Goal: Task Accomplishment & Management: Complete application form

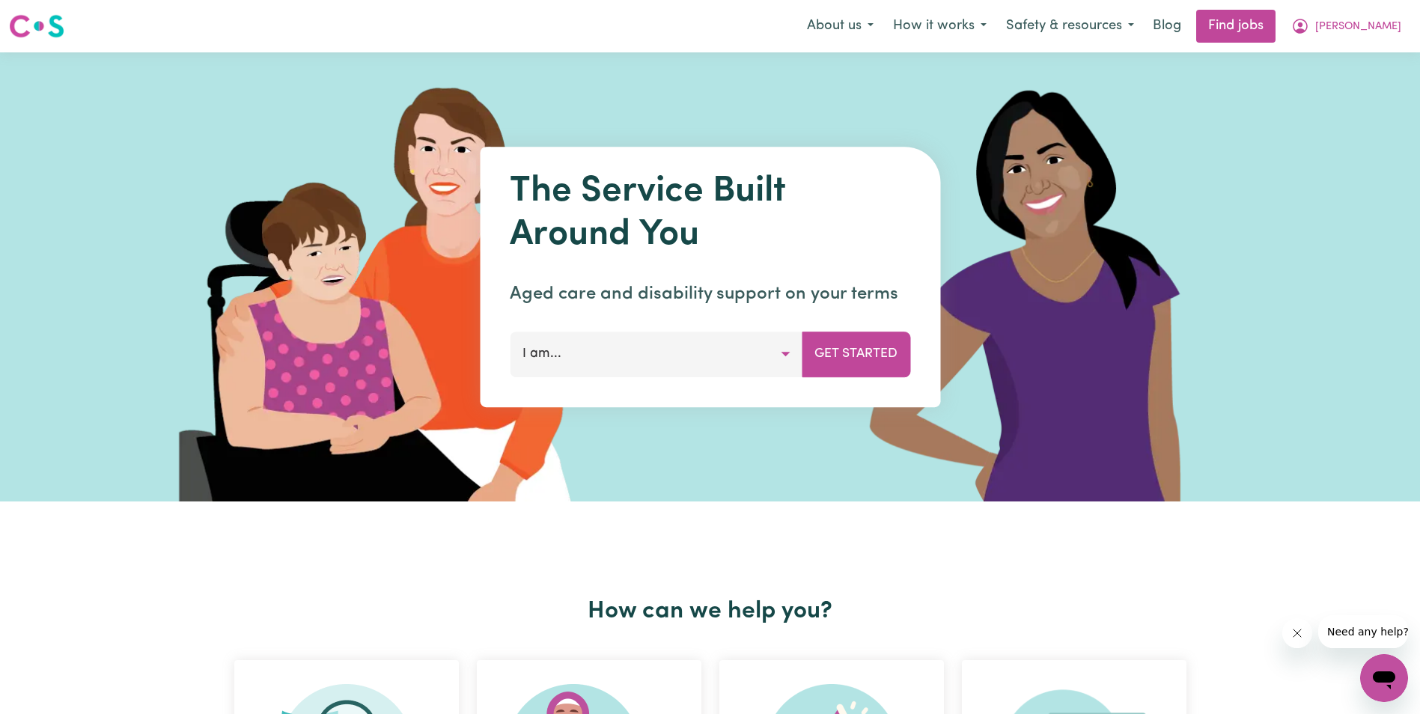
click at [101, 138] on div "The Service Built Around You Aged care and disability support on your terms I a…" at bounding box center [710, 276] width 1420 height 449
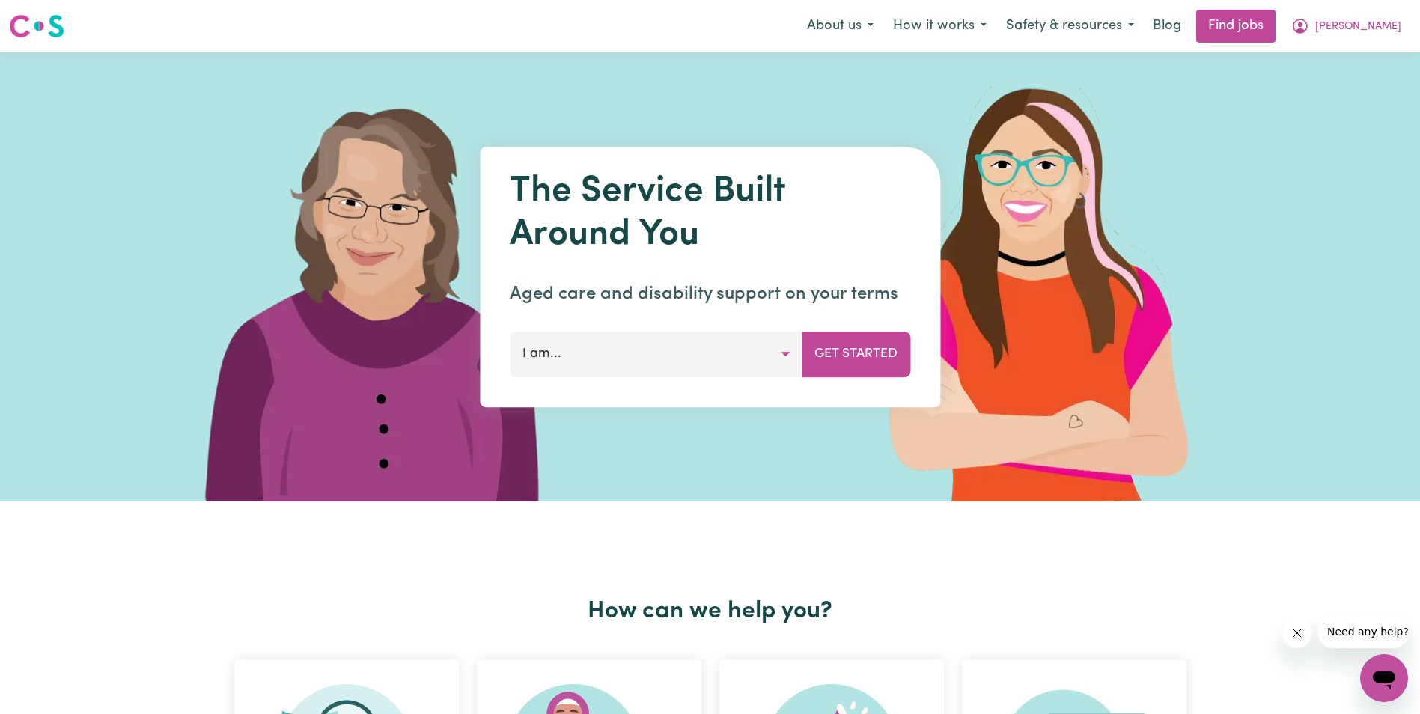
click at [1255, 328] on img at bounding box center [1048, 276] width 446 height 449
click at [1396, 28] on span "[PERSON_NAME]" at bounding box center [1358, 27] width 86 height 16
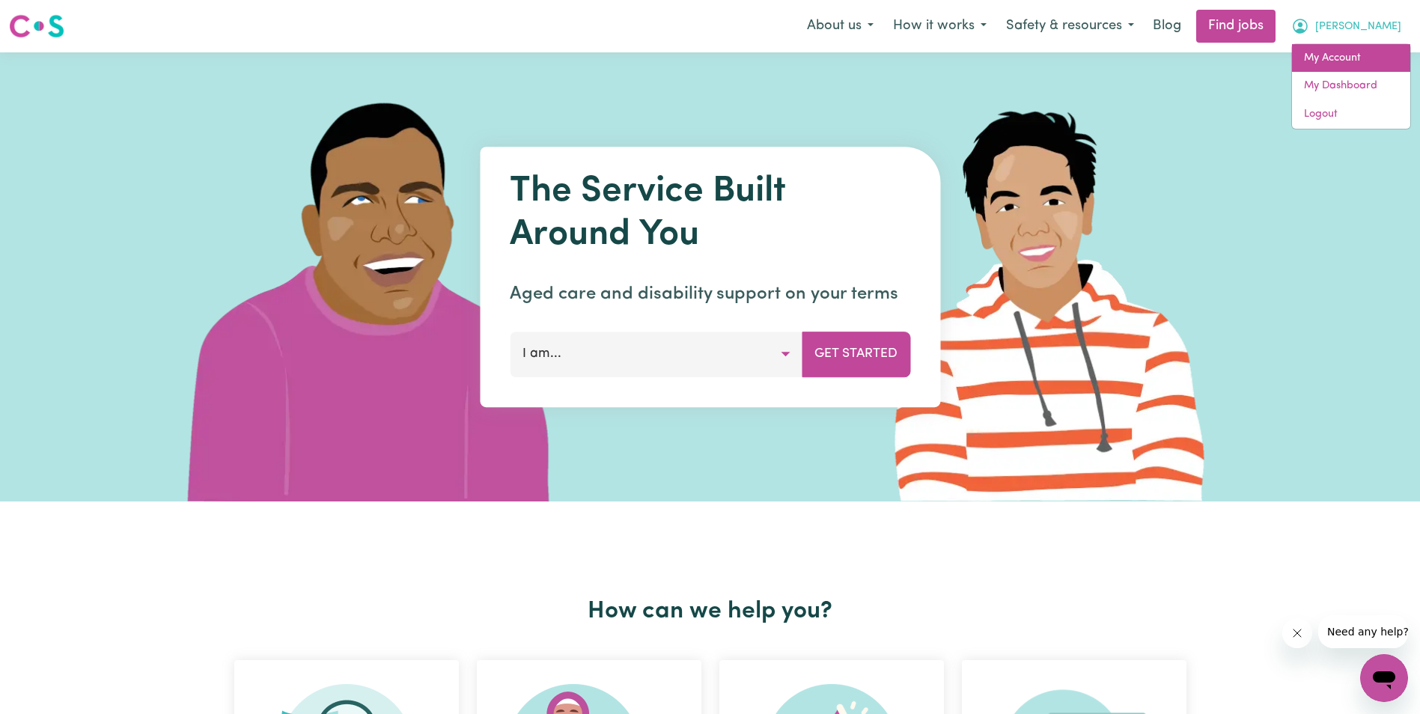
click at [1347, 54] on link "My Account" at bounding box center [1351, 58] width 118 height 28
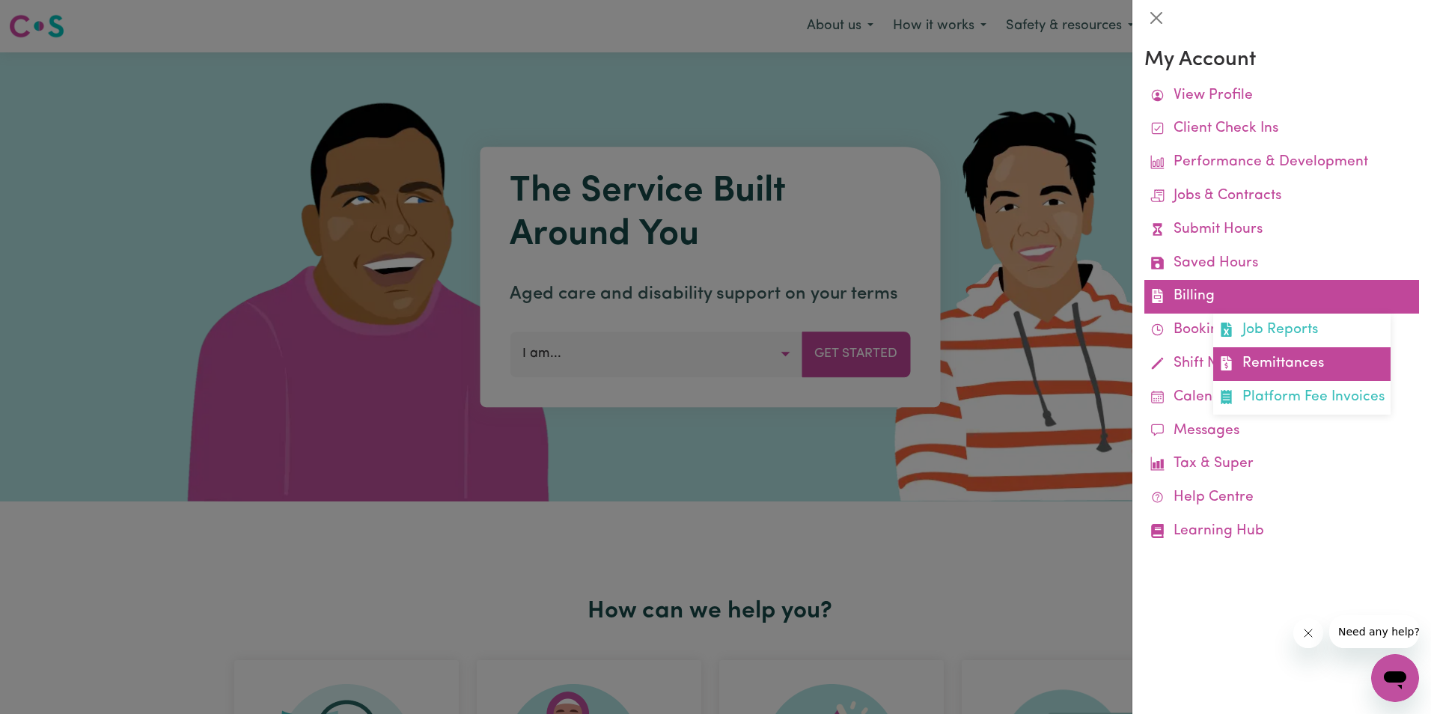
click at [1291, 366] on link "Remittances" at bounding box center [1301, 364] width 177 height 34
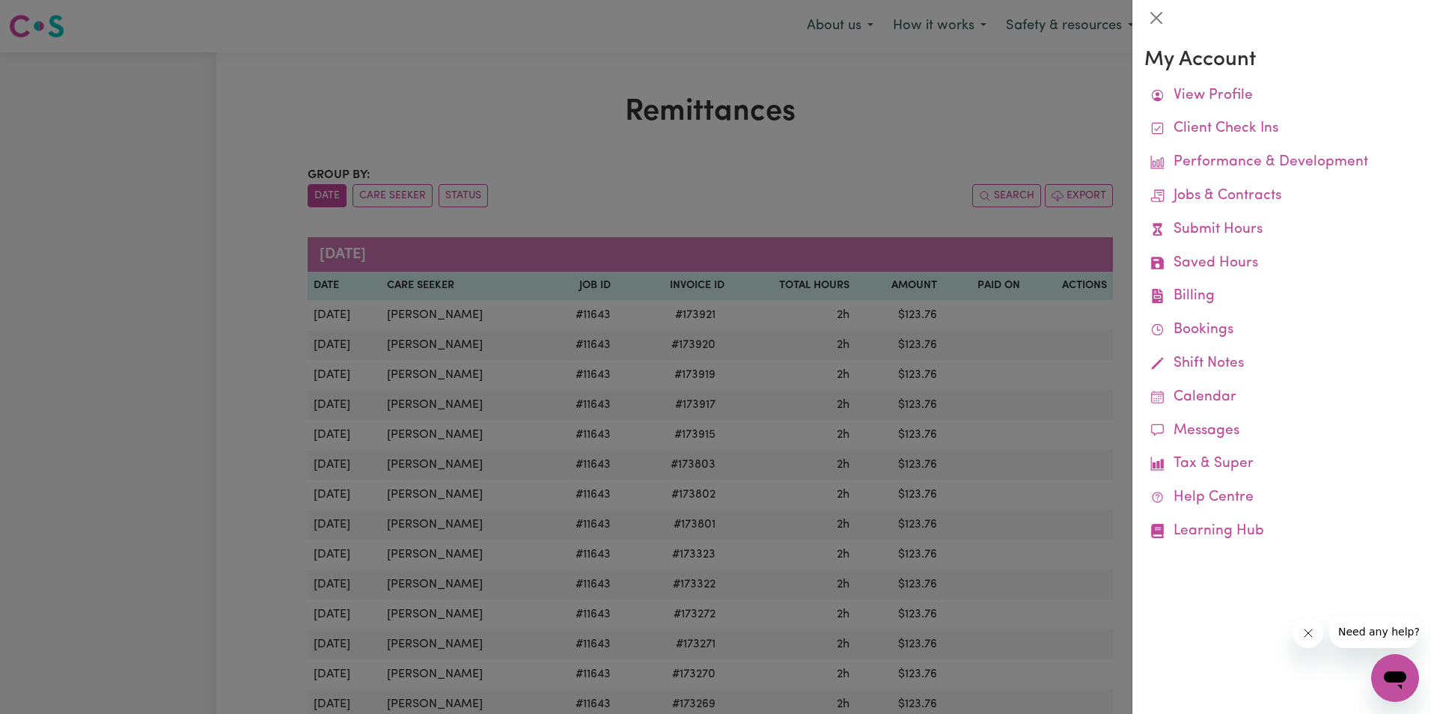
click at [451, 117] on div at bounding box center [715, 357] width 1431 height 714
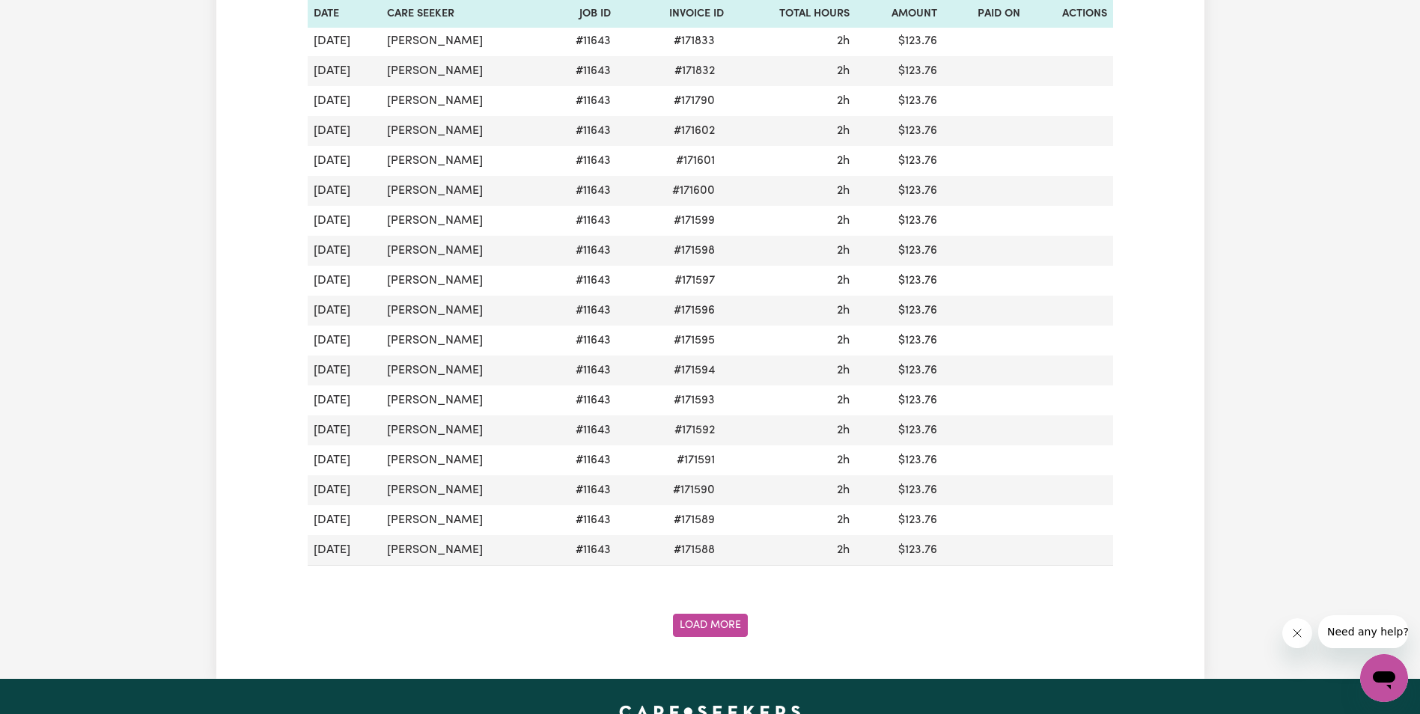
scroll to position [1347, 0]
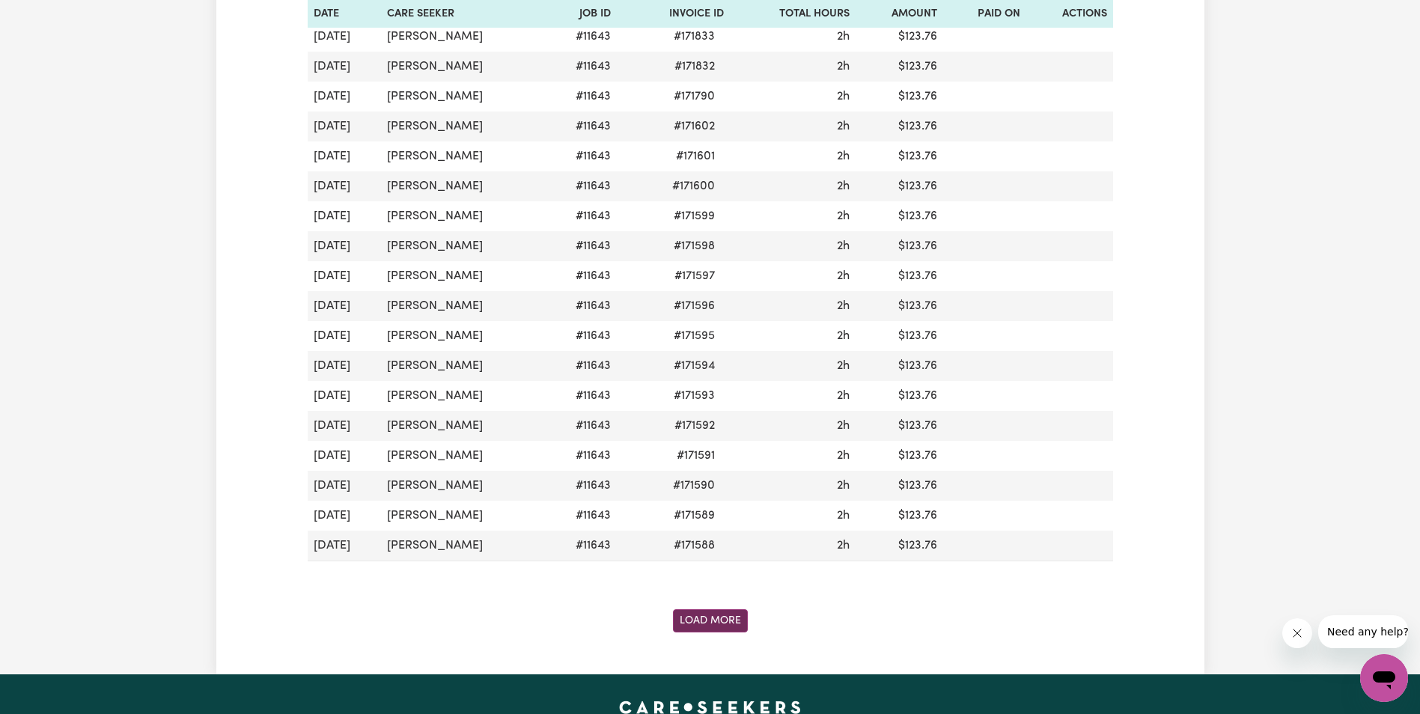
click at [694, 620] on button "Load More" at bounding box center [710, 620] width 75 height 23
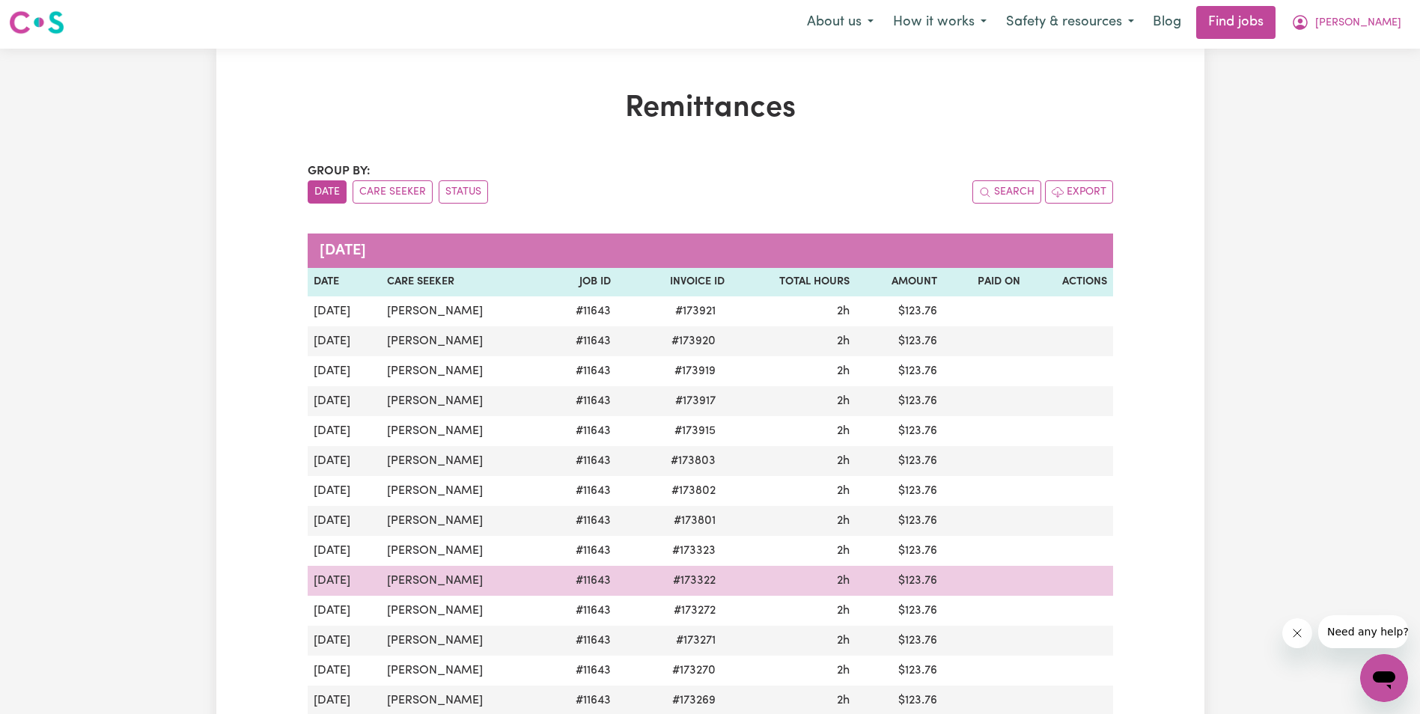
scroll to position [0, 0]
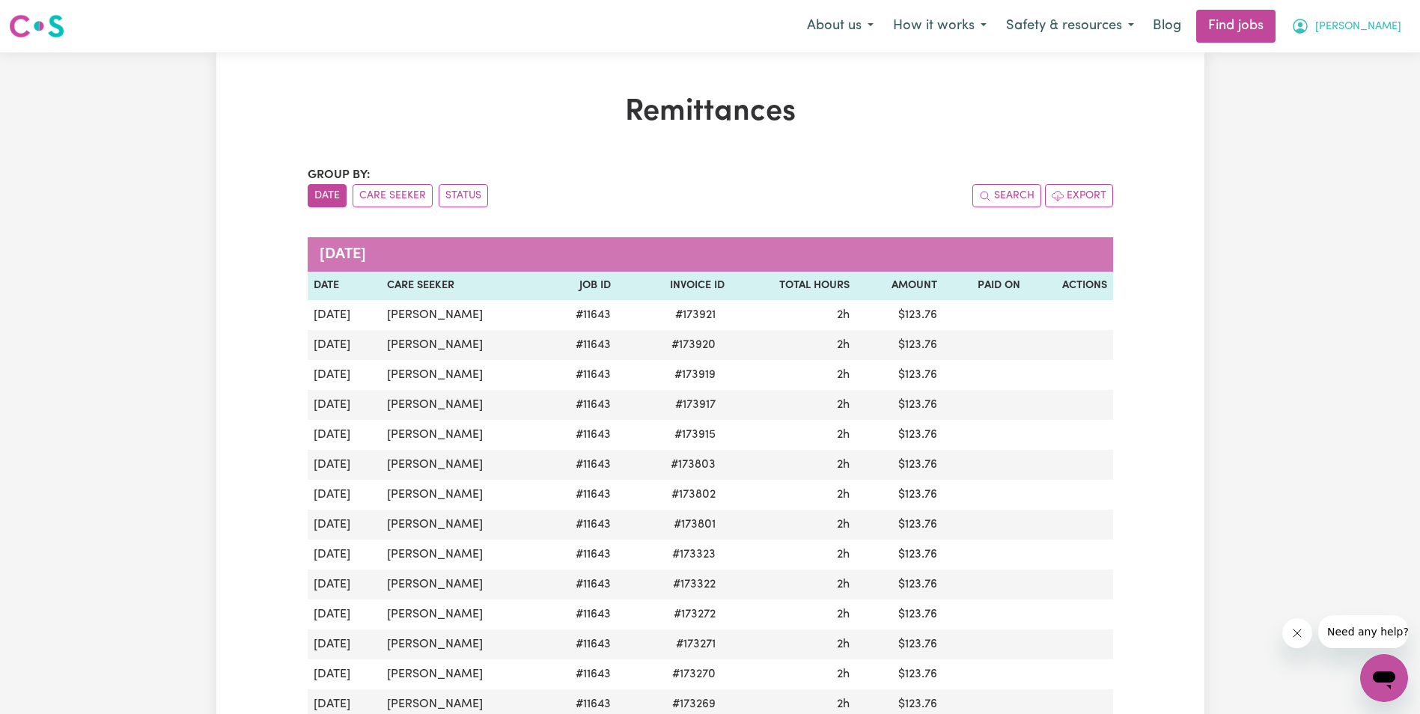
click at [1388, 27] on span "[PERSON_NAME]" at bounding box center [1358, 27] width 86 height 16
click at [1361, 53] on link "My Account" at bounding box center [1351, 58] width 118 height 28
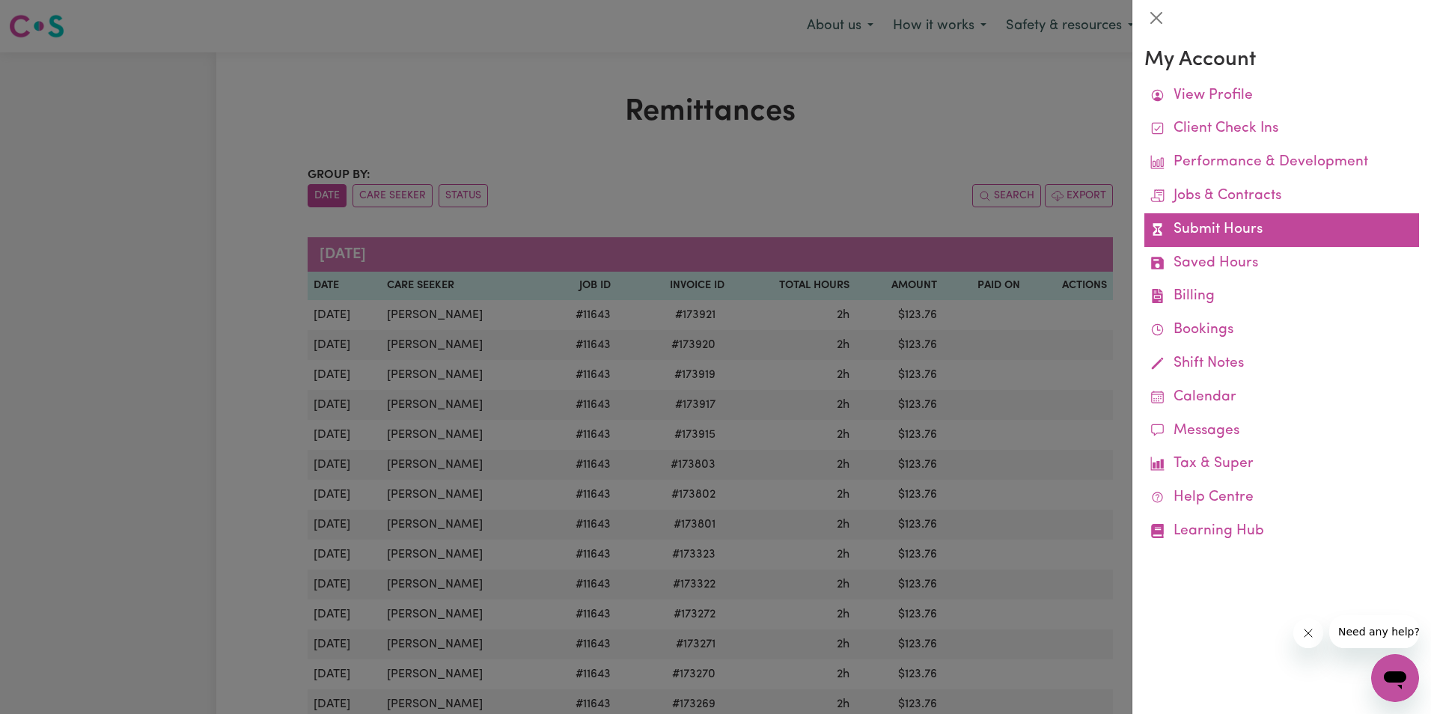
click at [1230, 227] on link "Submit Hours" at bounding box center [1281, 230] width 275 height 34
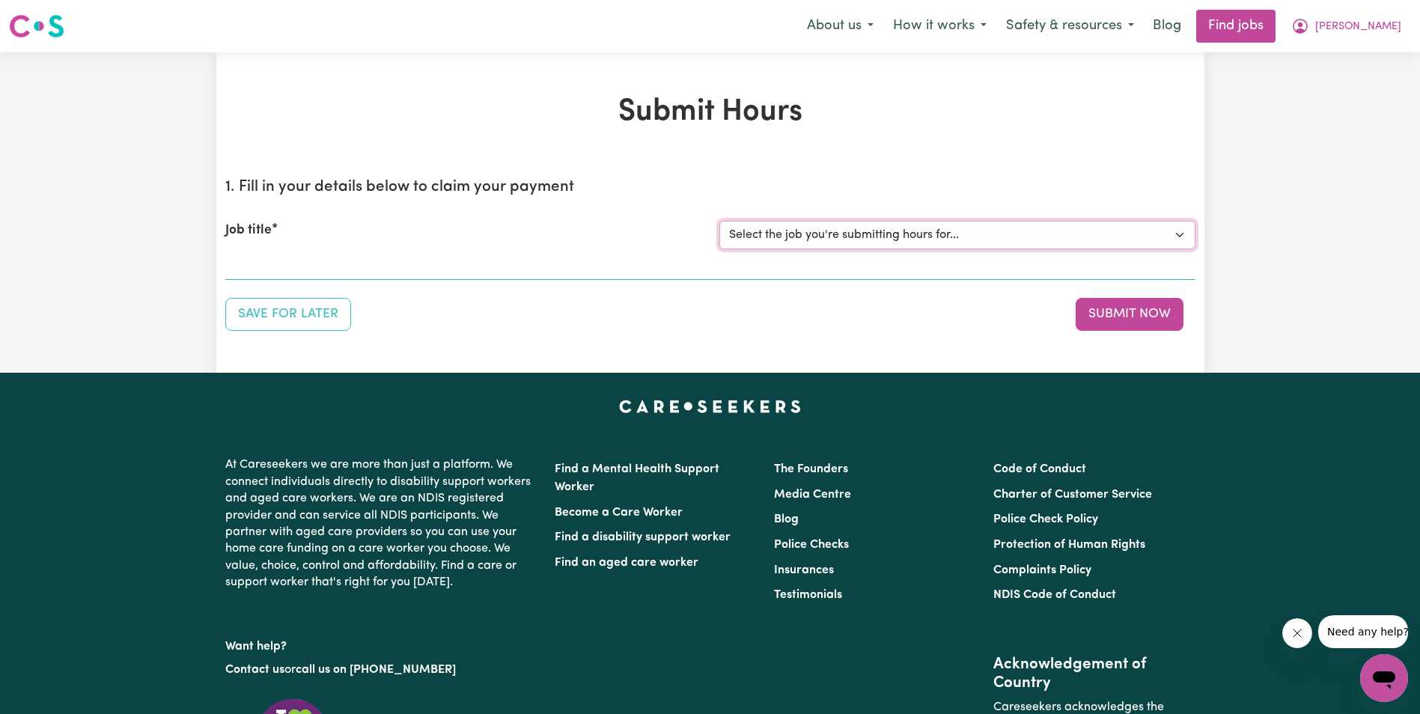
click at [814, 234] on select "Select the job you're submitting hours for... [[PERSON_NAME]] Support Worker in…" at bounding box center [957, 235] width 476 height 28
select select "11643"
click at [719, 221] on select "Select the job you're submitting hours for... [[PERSON_NAME]] Support Worker in…" at bounding box center [957, 235] width 476 height 28
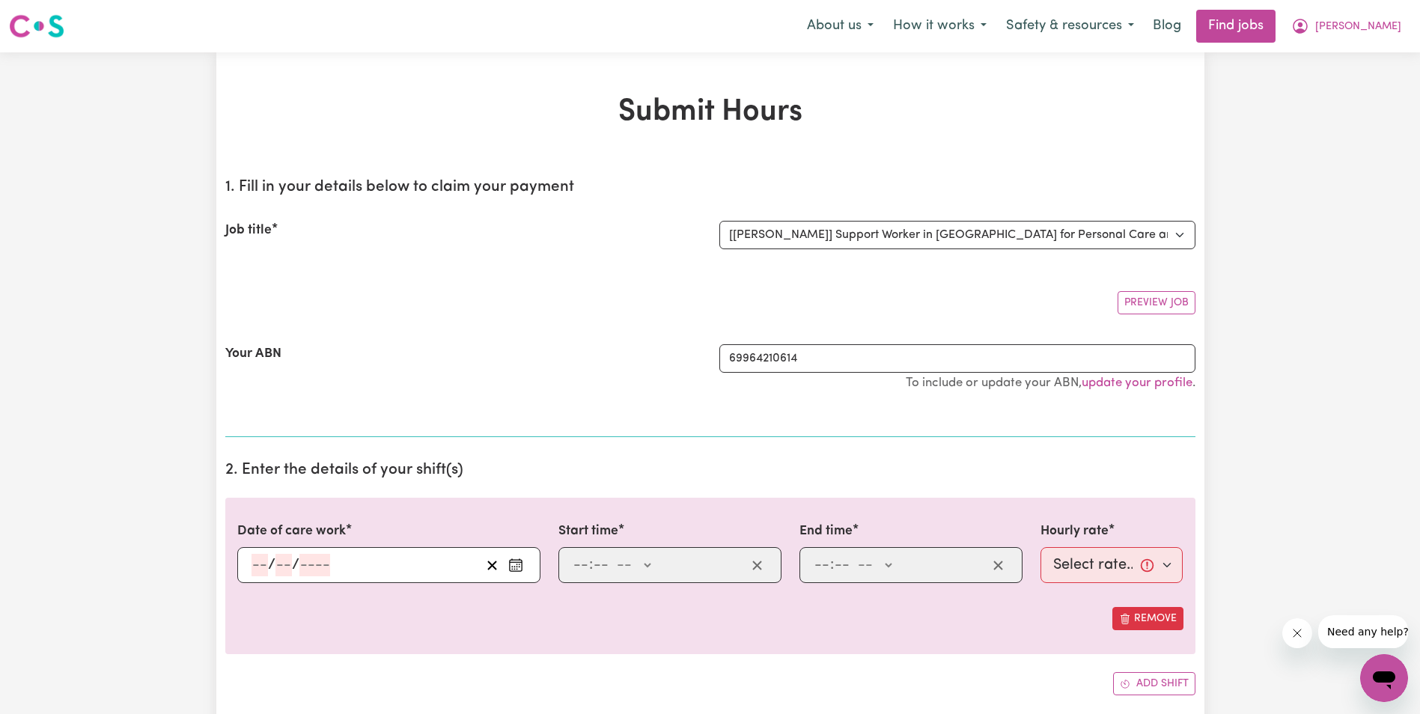
click at [260, 568] on input "number" at bounding box center [259, 565] width 16 height 22
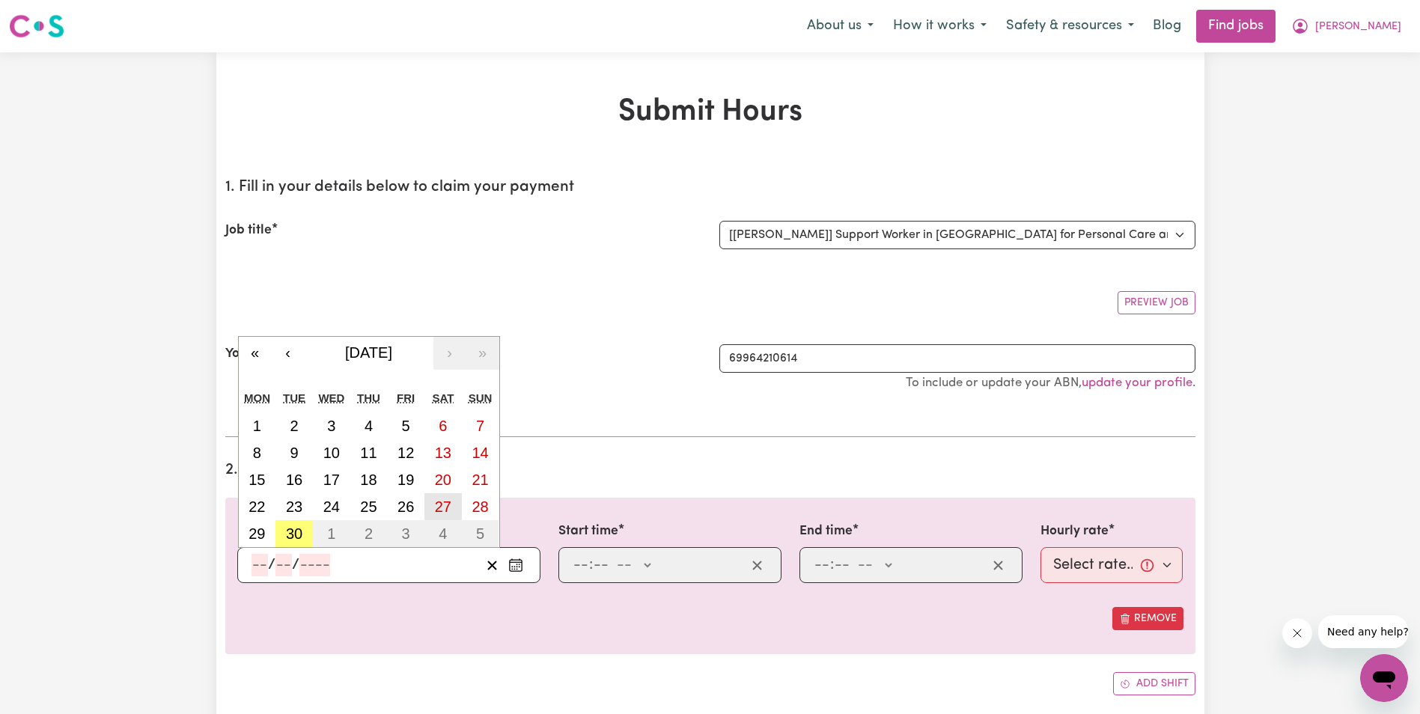
click at [437, 508] on abbr "27" at bounding box center [443, 506] width 16 height 16
type input "[DATE]"
type input "27"
type input "9"
type input "2025"
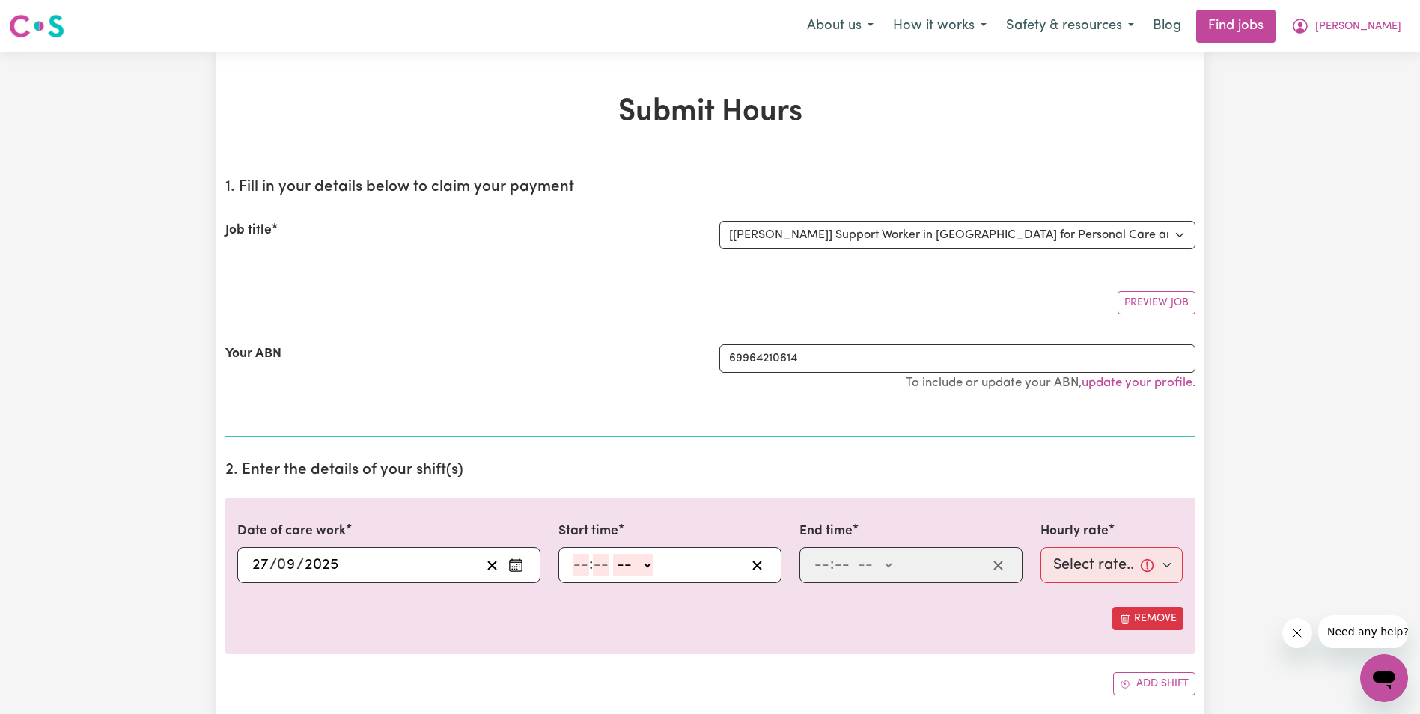
drag, startPoint x: 575, startPoint y: 566, endPoint x: 574, endPoint y: 577, distance: 10.6
click at [575, 576] on input "number" at bounding box center [580, 565] width 16 height 22
type input "8"
type input "30"
click at [645, 563] on select "-- AM PM" at bounding box center [629, 565] width 40 height 22
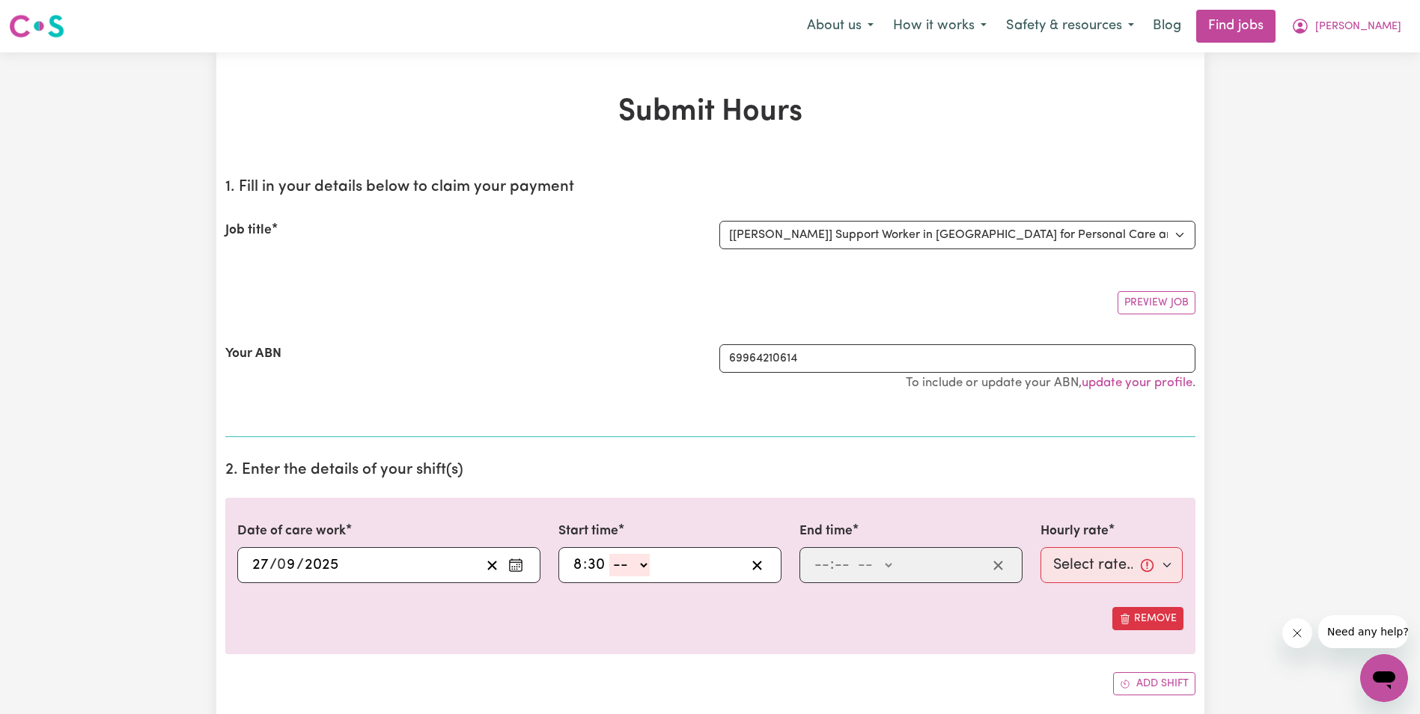
select select "am"
click at [609, 554] on select "-- AM PM" at bounding box center [629, 565] width 40 height 22
type input "08:30"
click at [822, 566] on input "number" at bounding box center [821, 565] width 16 height 22
type input "10"
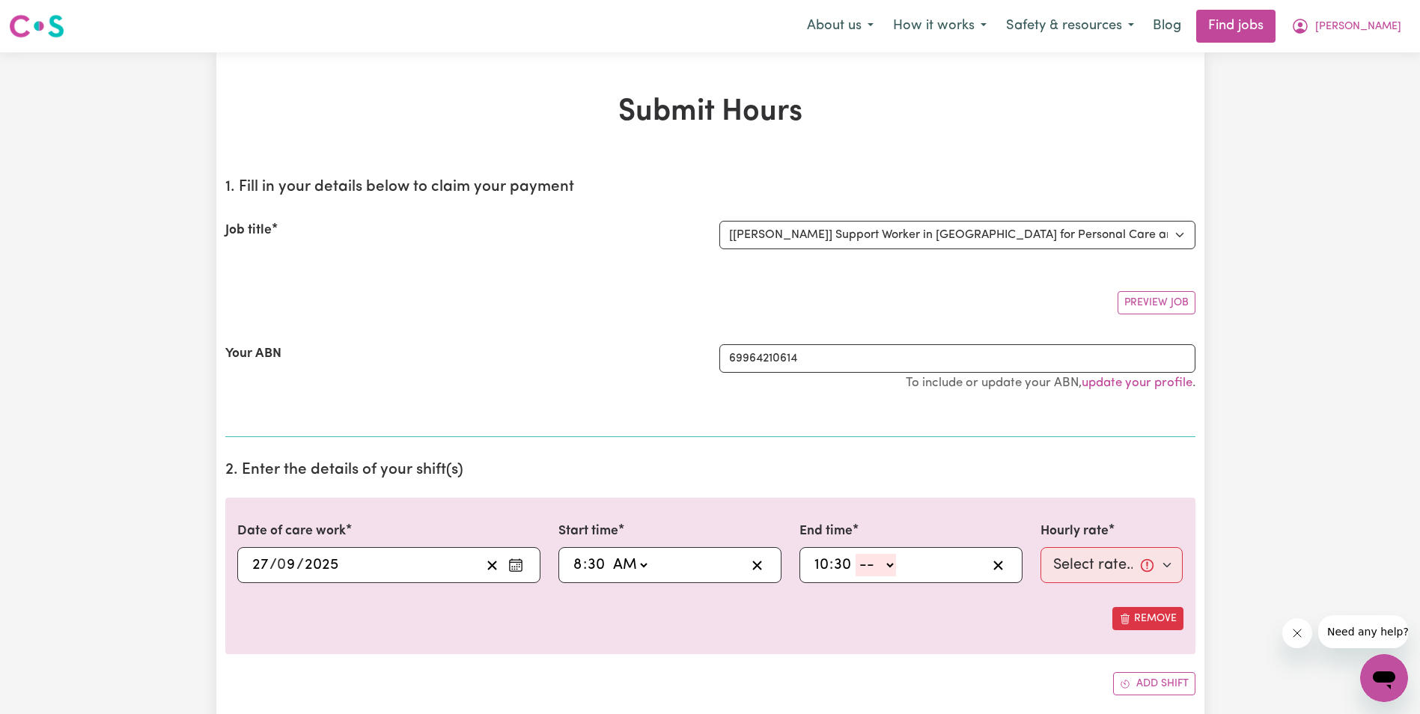
type input "30"
click at [889, 564] on select "-- AM PM" at bounding box center [875, 565] width 40 height 22
select select "am"
click at [855, 554] on select "-- AM PM" at bounding box center [875, 565] width 40 height 22
type input "10:30"
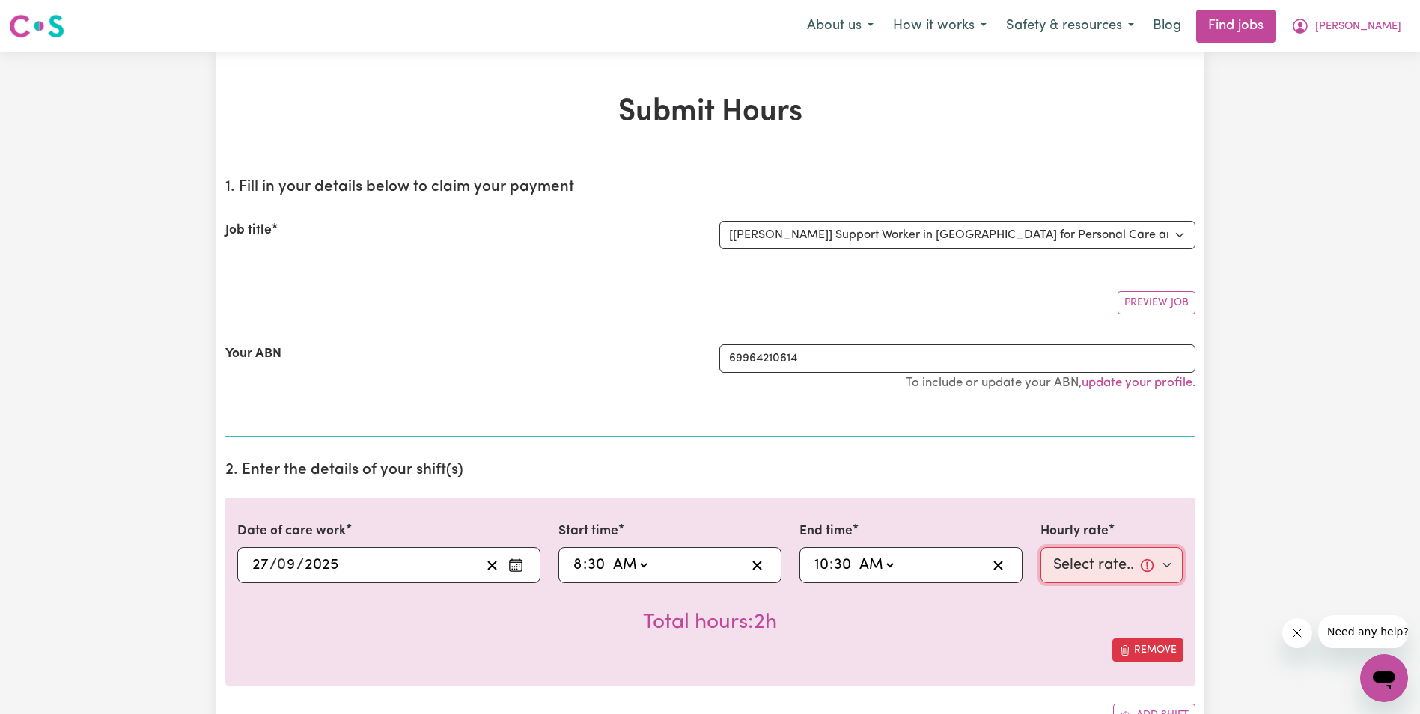
click at [1066, 563] on select "Select rate... $68.00 (Weekday) $68.00 ([DATE]) $68.00 ([DATE])" at bounding box center [1111, 565] width 143 height 36
select select "68-[DATE]"
click at [1040, 547] on select "Select rate... $68.00 (Weekday) $68.00 ([DATE]) $68.00 ([DATE])" at bounding box center [1111, 565] width 143 height 36
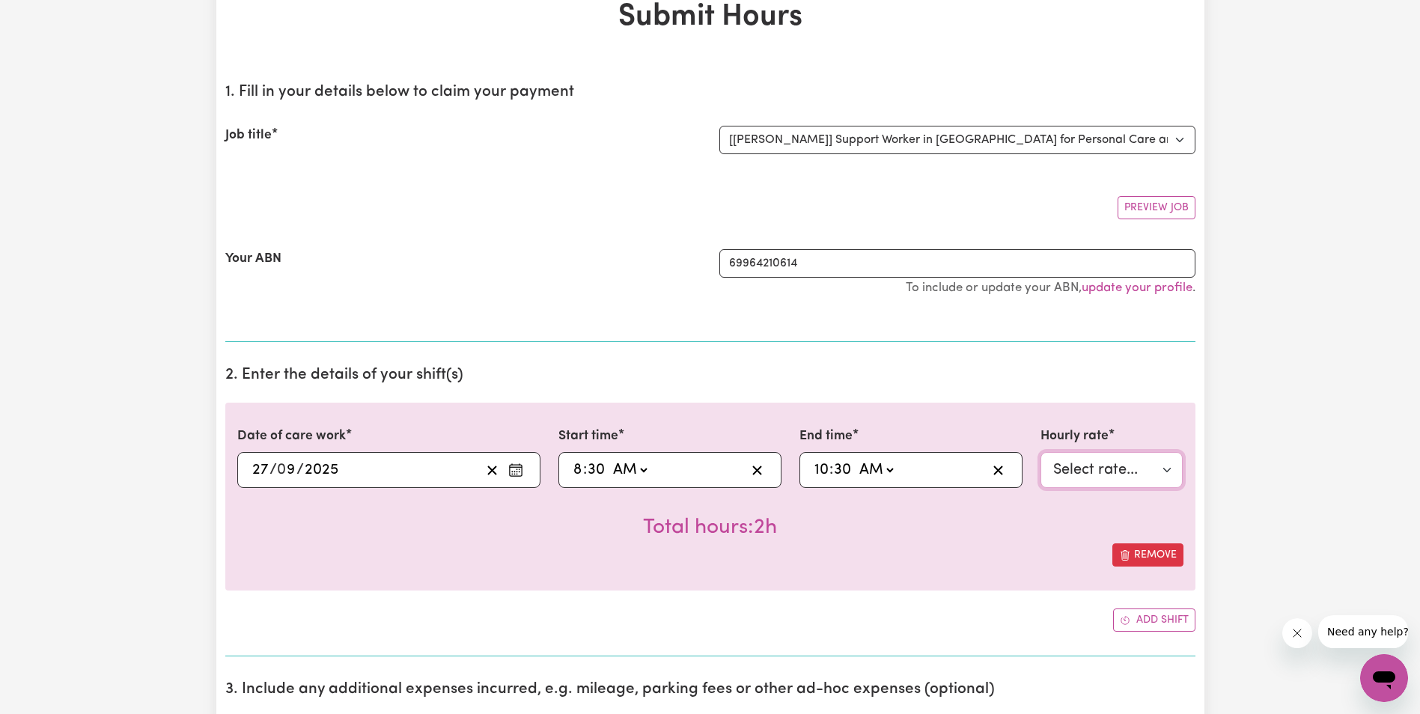
scroll to position [299, 0]
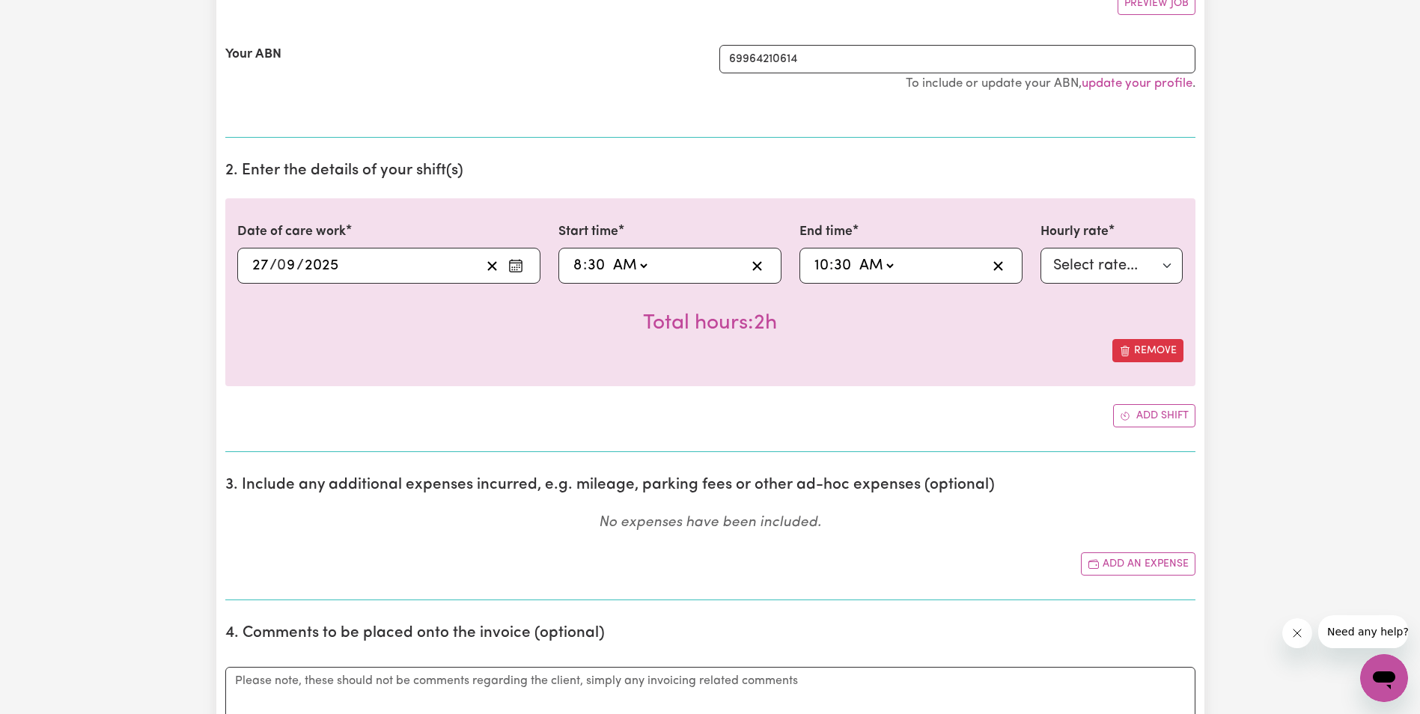
click at [516, 261] on icon "Enter the date of care work" at bounding box center [515, 265] width 15 height 15
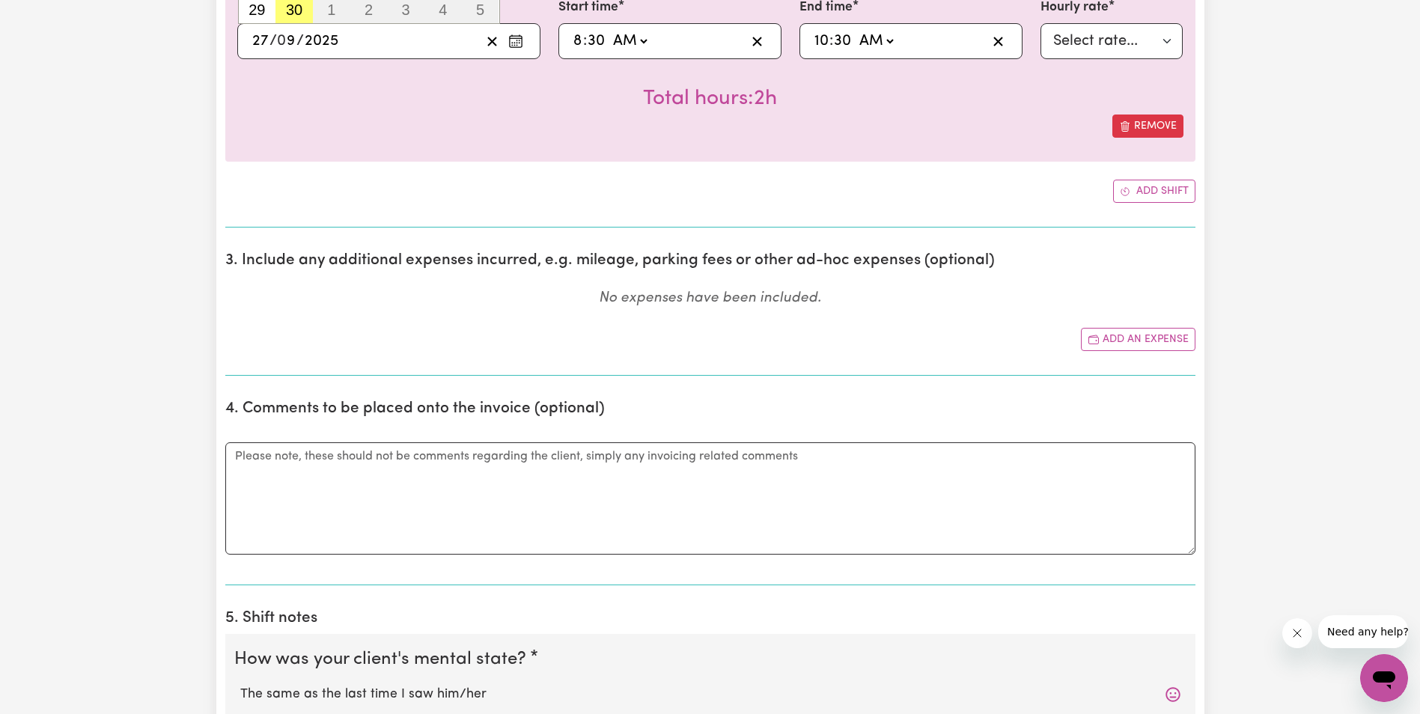
scroll to position [748, 0]
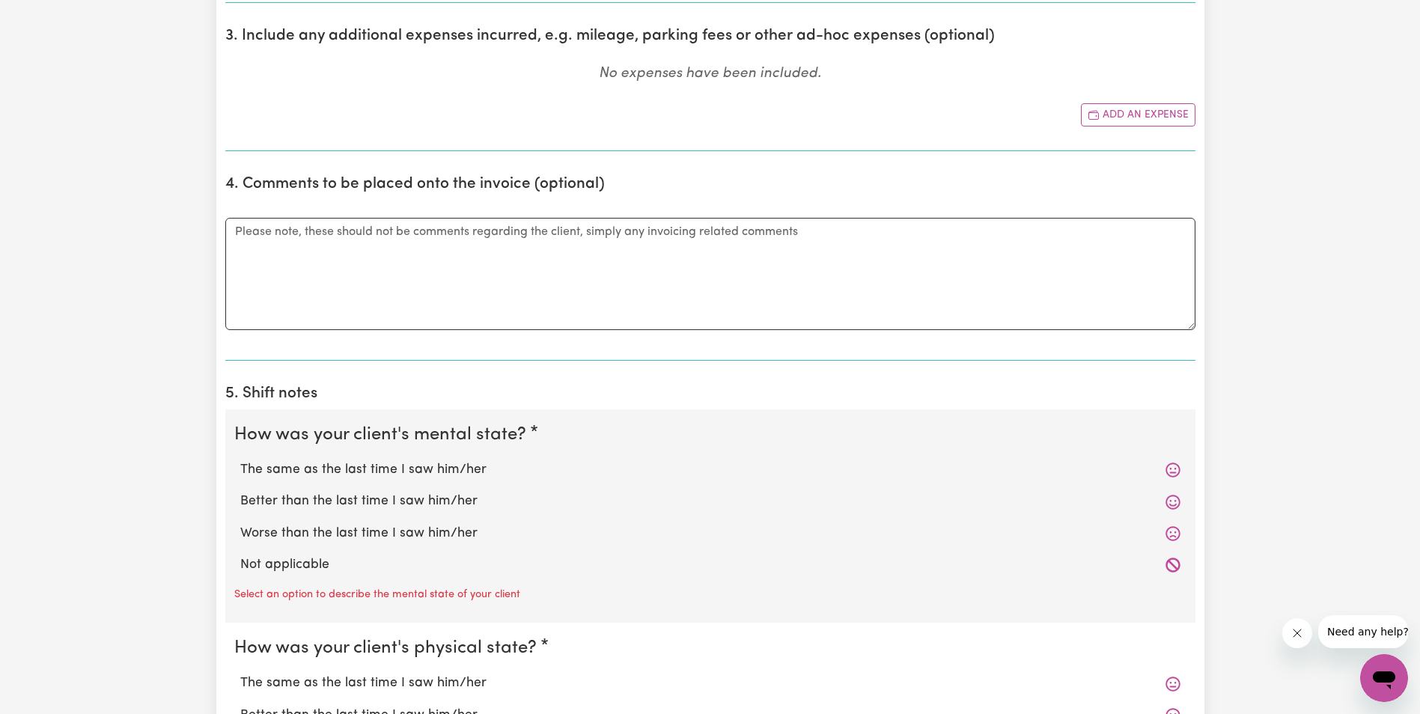
click at [326, 467] on label "The same as the last time I saw him/her" at bounding box center [710, 469] width 940 height 19
click at [240, 460] on input "The same as the last time I saw him/her" at bounding box center [239, 459] width 1 height 1
radio input "true"
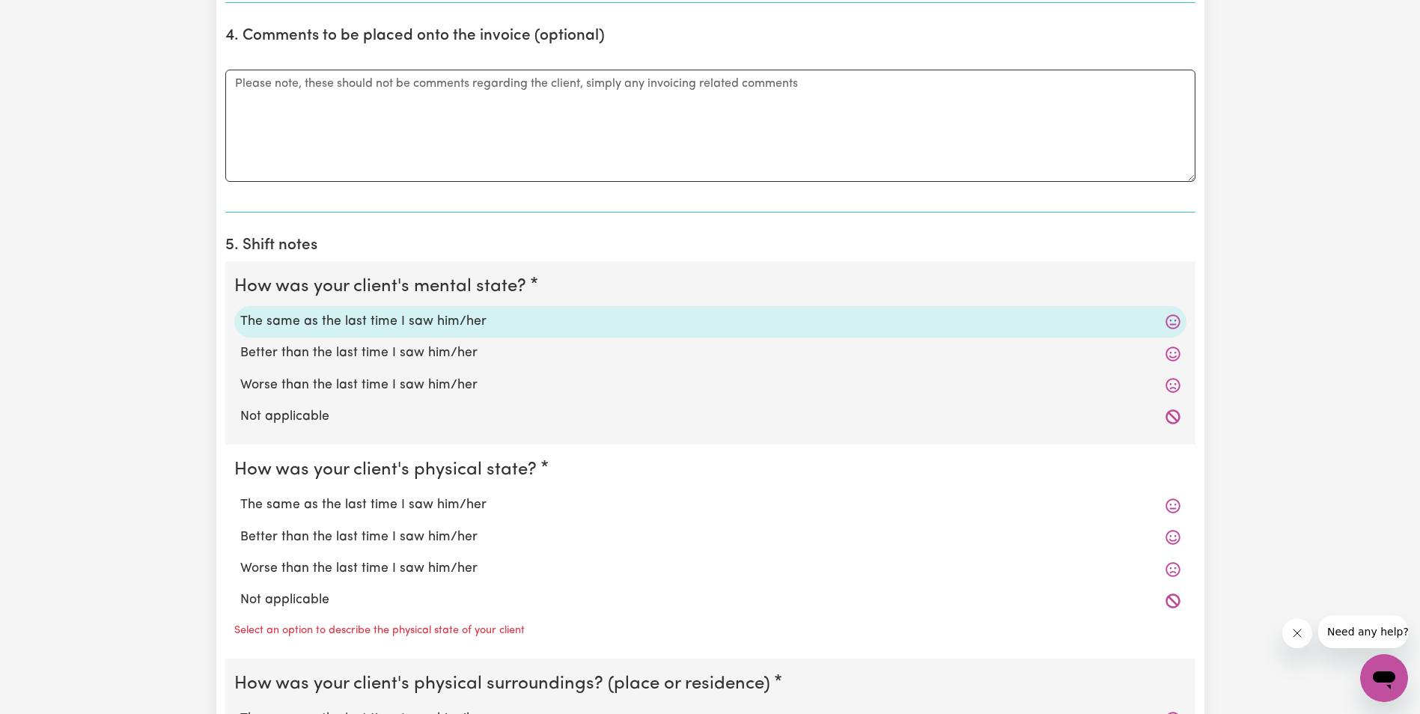
scroll to position [898, 0]
click at [343, 505] on label "The same as the last time I saw him/her" at bounding box center [710, 503] width 940 height 19
click at [240, 494] on input "The same as the last time I saw him/her" at bounding box center [239, 493] width 1 height 1
radio input "true"
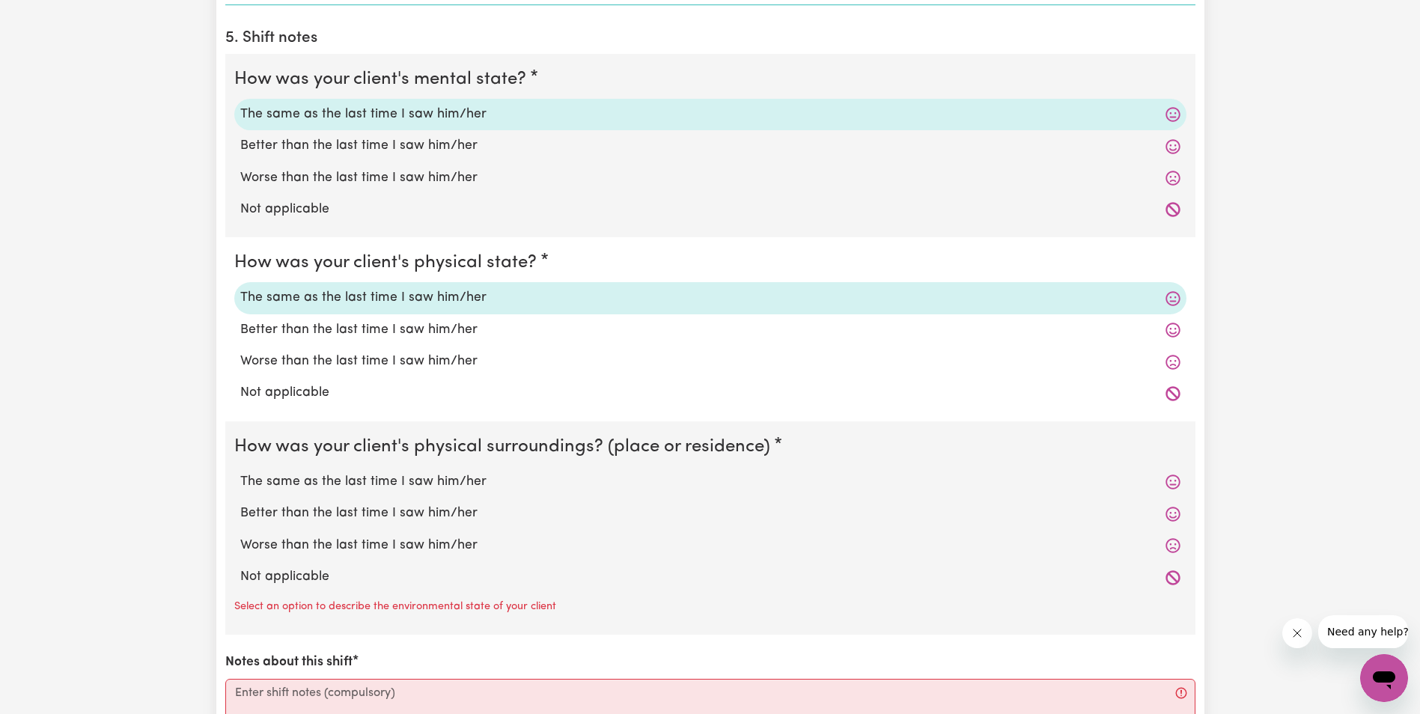
scroll to position [1122, 0]
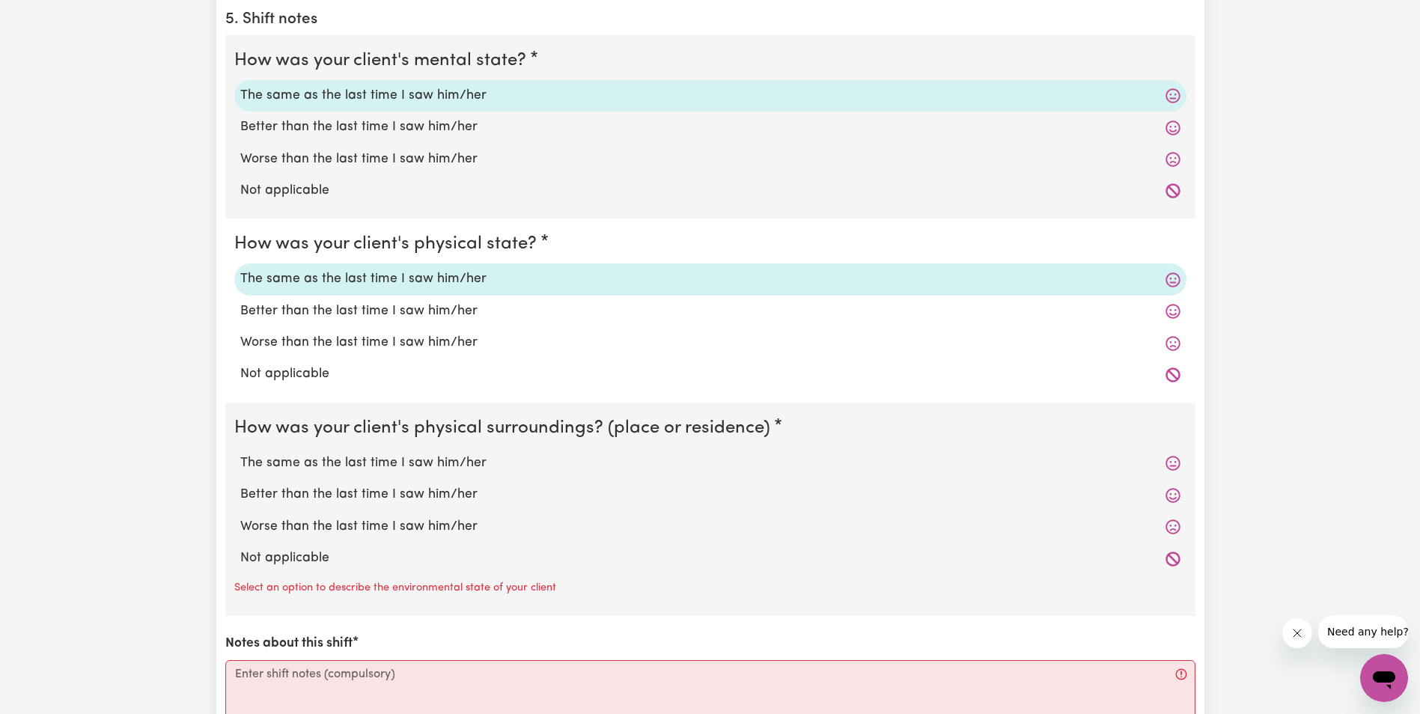
click at [369, 464] on label "The same as the last time I saw him/her" at bounding box center [710, 462] width 940 height 19
click at [240, 453] on input "The same as the last time I saw him/her" at bounding box center [239, 453] width 1 height 1
radio input "true"
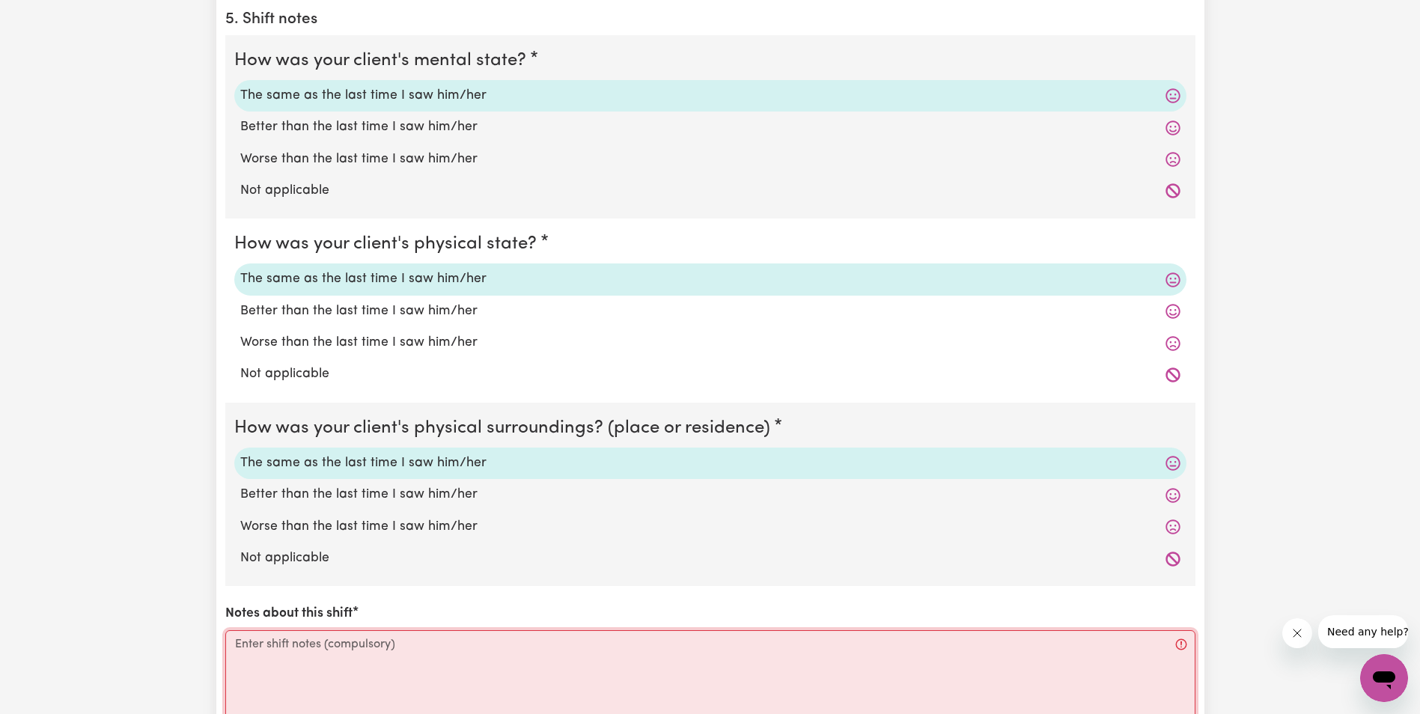
click at [333, 648] on textarea "Notes about this shift" at bounding box center [710, 686] width 970 height 112
paste textarea "Lorem ips do sit ametcon ad eli seddo ei tem Incididunt. Utlab etdo mag aliqu. …"
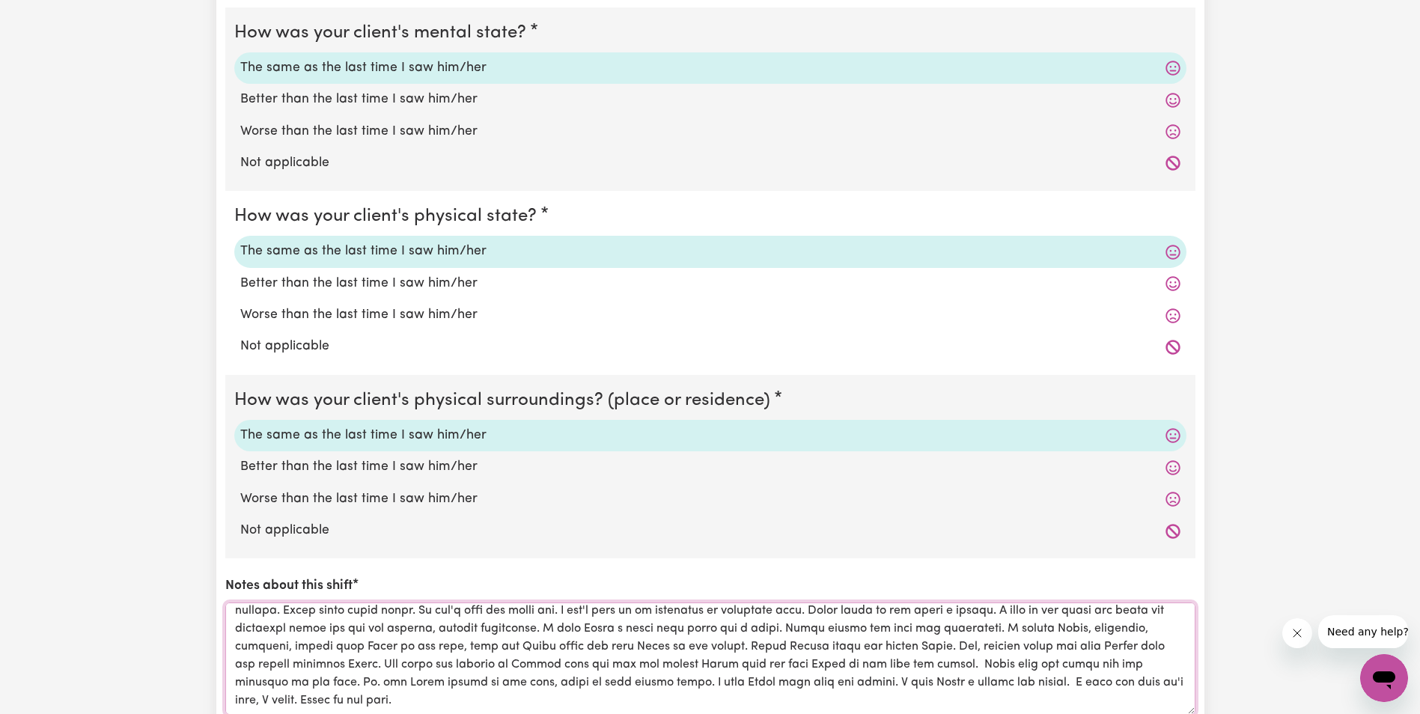
scroll to position [42, 0]
click at [330, 697] on textarea "Notes about this shift" at bounding box center [710, 658] width 970 height 112
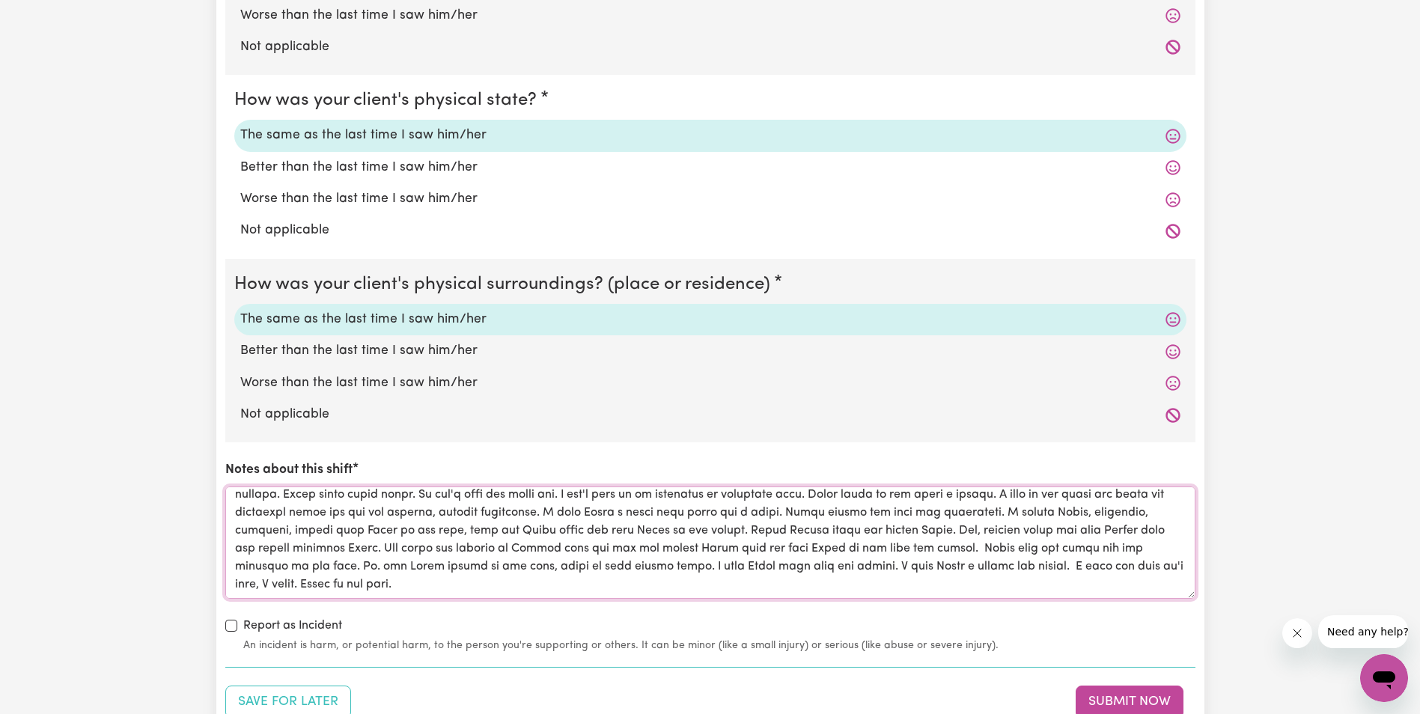
scroll to position [1302, 0]
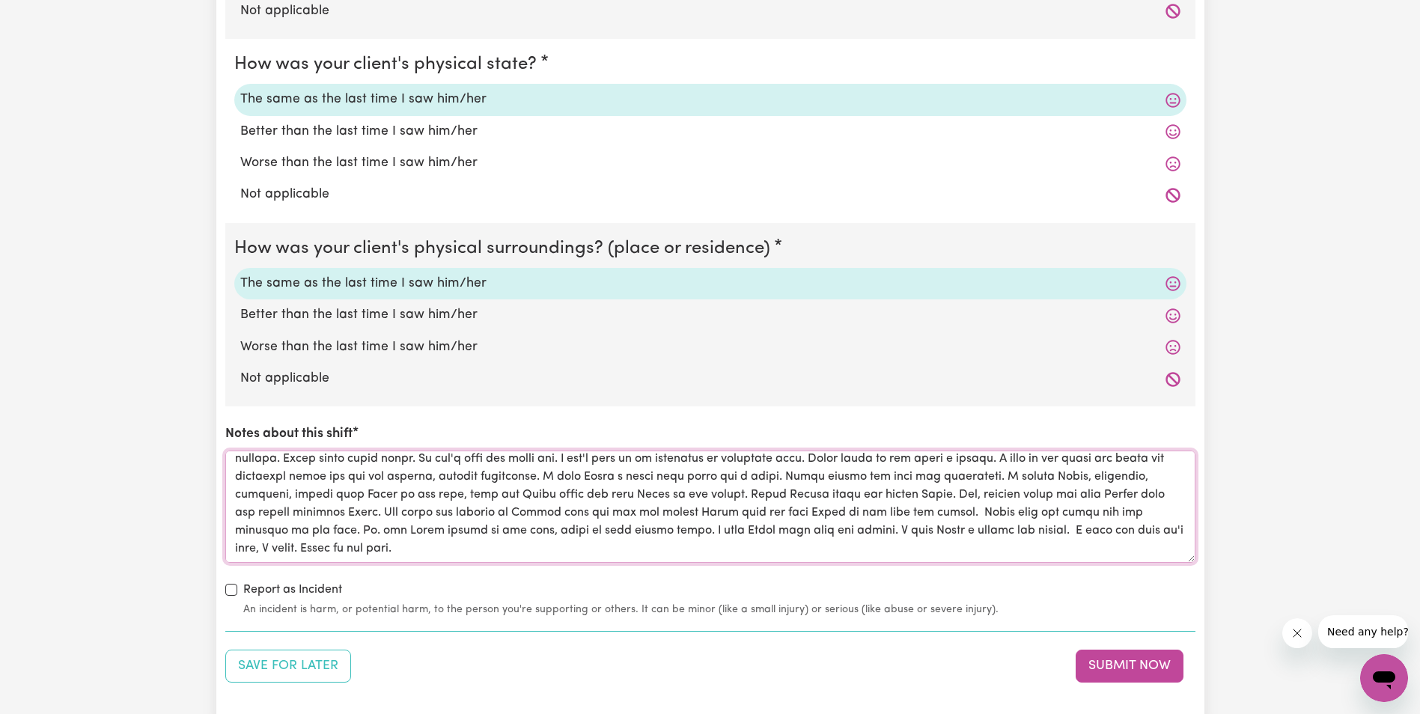
drag, startPoint x: 233, startPoint y: 614, endPoint x: 355, endPoint y: 554, distance: 136.2
click at [355, 554] on textarea "Notes about this shift" at bounding box center [710, 506] width 970 height 112
type textarea "Lorem ips do sit ametcon ad eli seddo ei tem Incididunt. Utlab etdo mag aliqu. …"
click at [765, 672] on div "Save for Later Submit Now" at bounding box center [710, 666] width 970 height 33
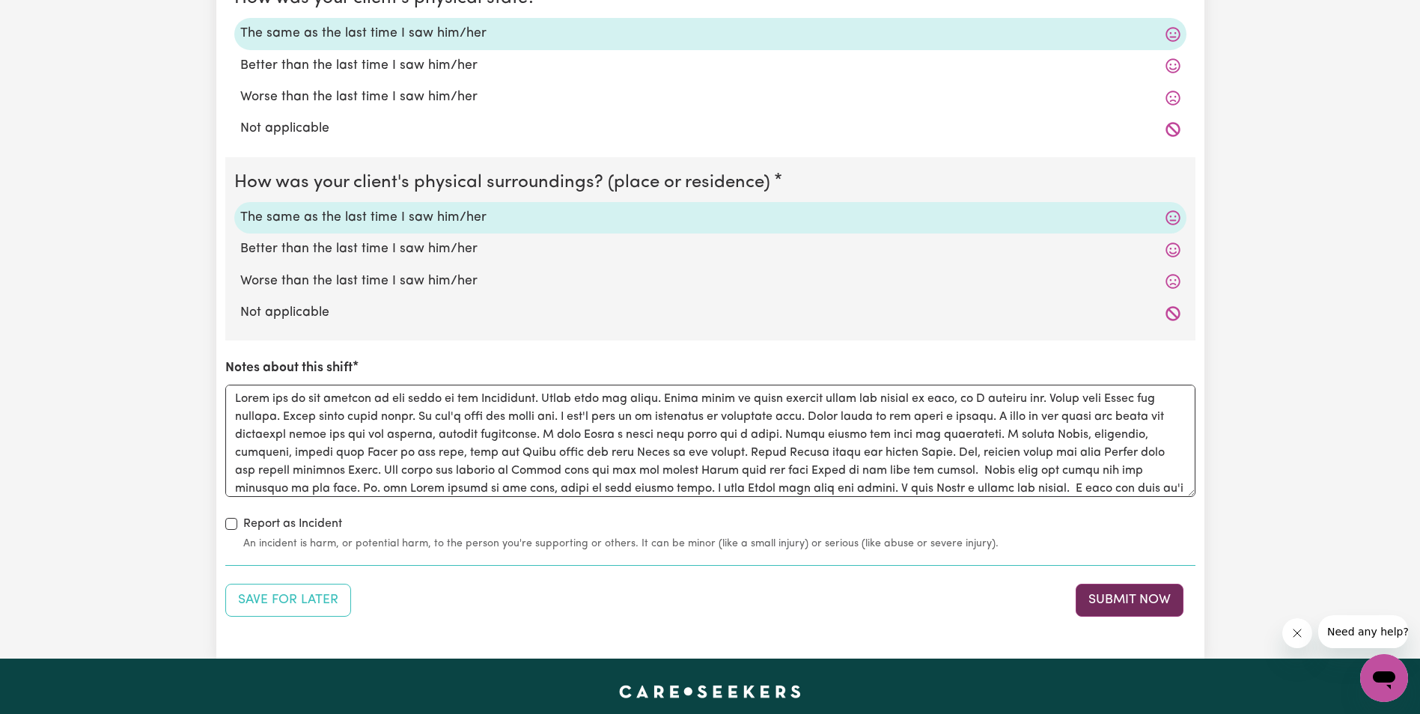
scroll to position [1377, 0]
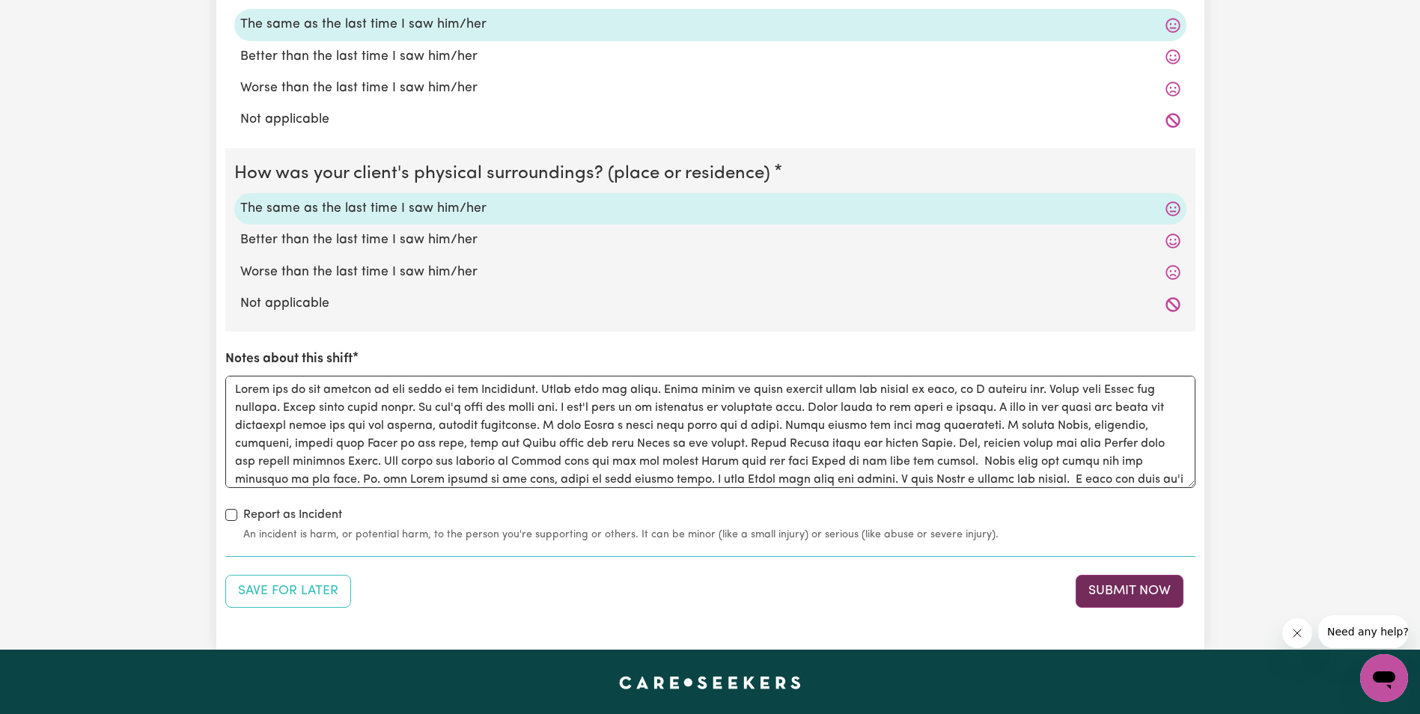
click at [1128, 590] on button "Submit Now" at bounding box center [1129, 591] width 108 height 33
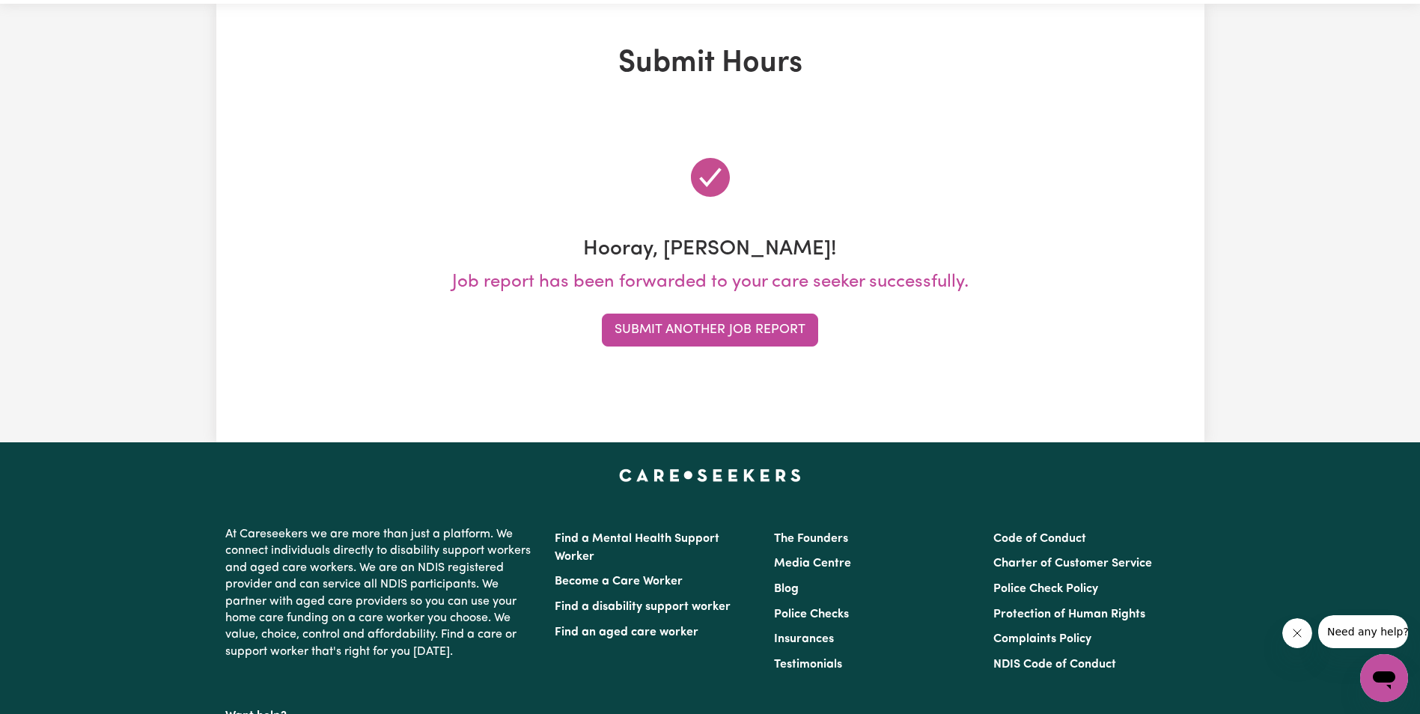
scroll to position [0, 0]
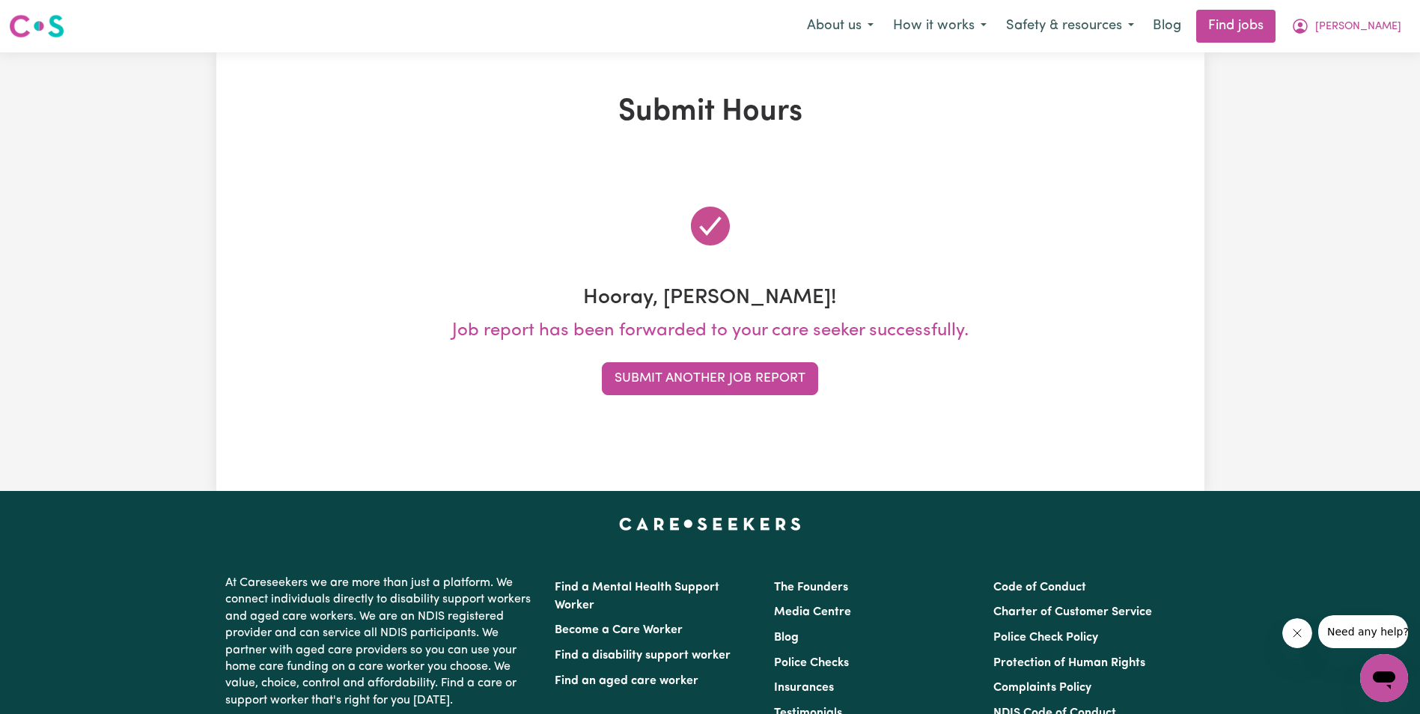
click at [77, 233] on div "Submit Hours Hooray, [PERSON_NAME]! Job report has been forwarded to your care …" at bounding box center [710, 271] width 1420 height 439
click at [700, 382] on button "Submit Another Job Report" at bounding box center [710, 378] width 216 height 33
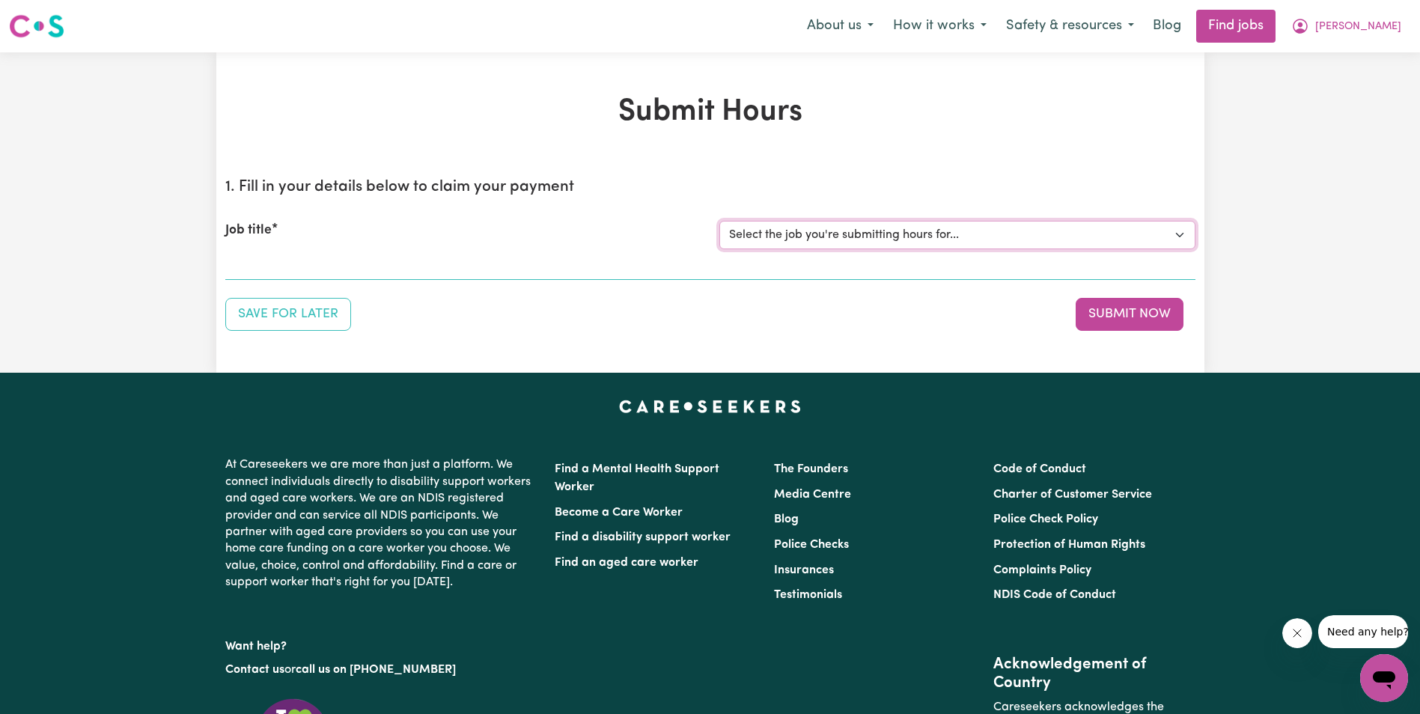
click at [941, 236] on select "Select the job you're submitting hours for... [[PERSON_NAME]] Support Worker in…" at bounding box center [957, 235] width 476 height 28
select select "11643"
click at [719, 221] on select "Select the job you're submitting hours for... [[PERSON_NAME]] Support Worker in…" at bounding box center [957, 235] width 476 height 28
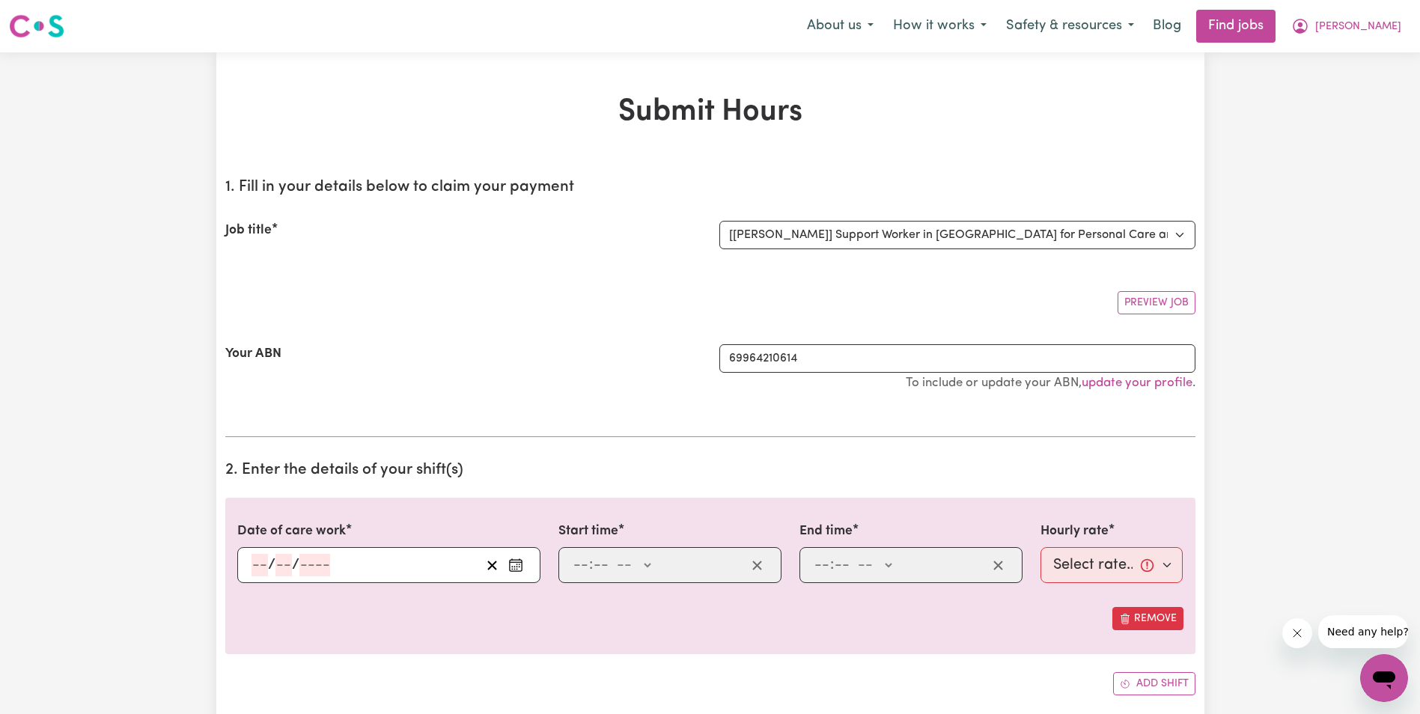
click at [264, 570] on input "number" at bounding box center [259, 565] width 16 height 22
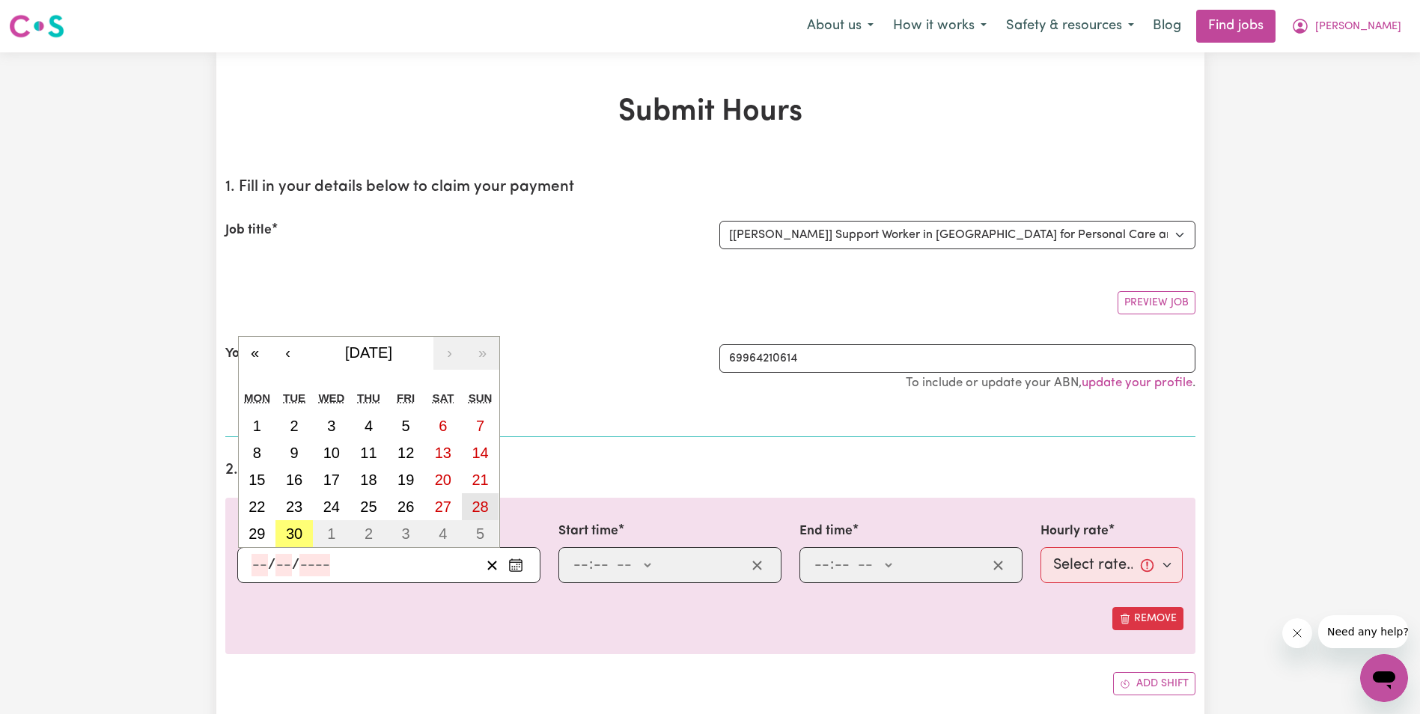
click at [474, 507] on abbr "28" at bounding box center [479, 506] width 16 height 16
type input "[DATE]"
type input "28"
type input "9"
type input "2025"
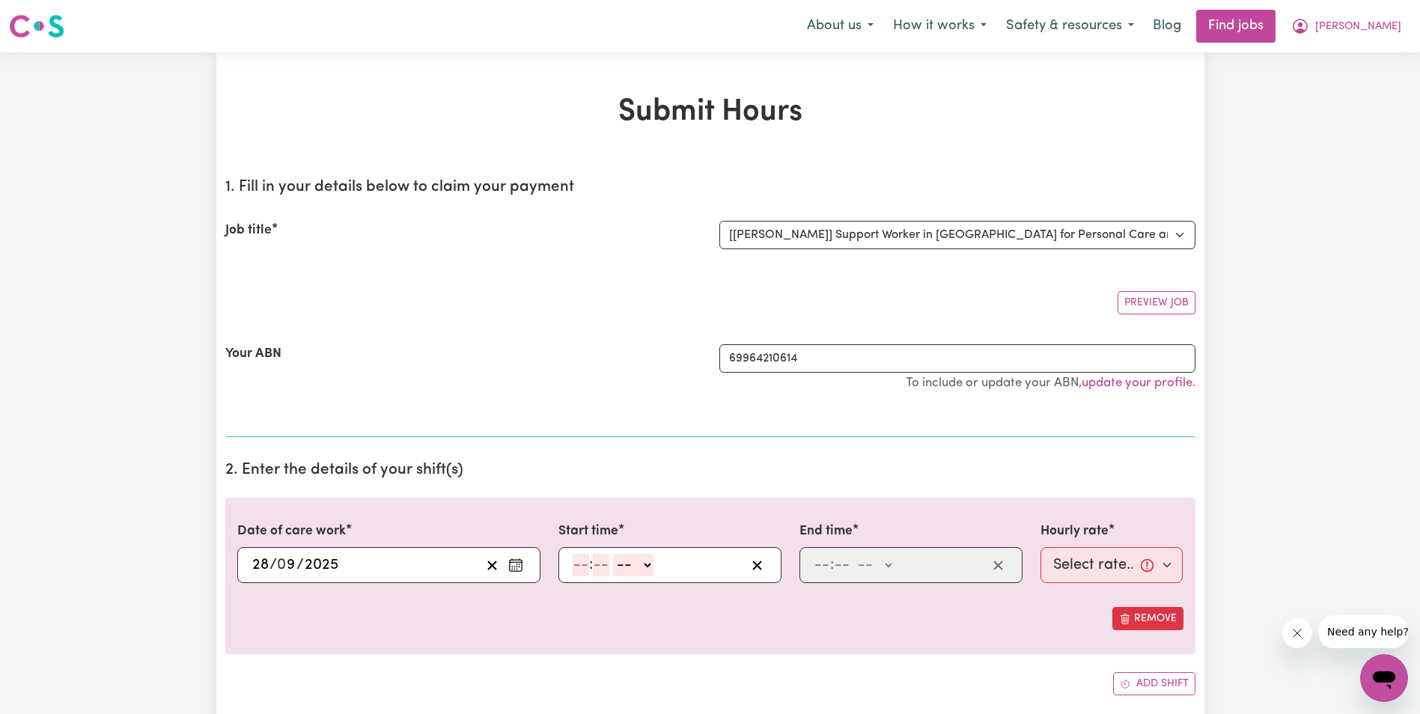
click at [581, 567] on input "number" at bounding box center [580, 565] width 16 height 22
type input "9"
type input "00"
click at [649, 565] on select "-- AM PM" at bounding box center [631, 565] width 40 height 22
select select "am"
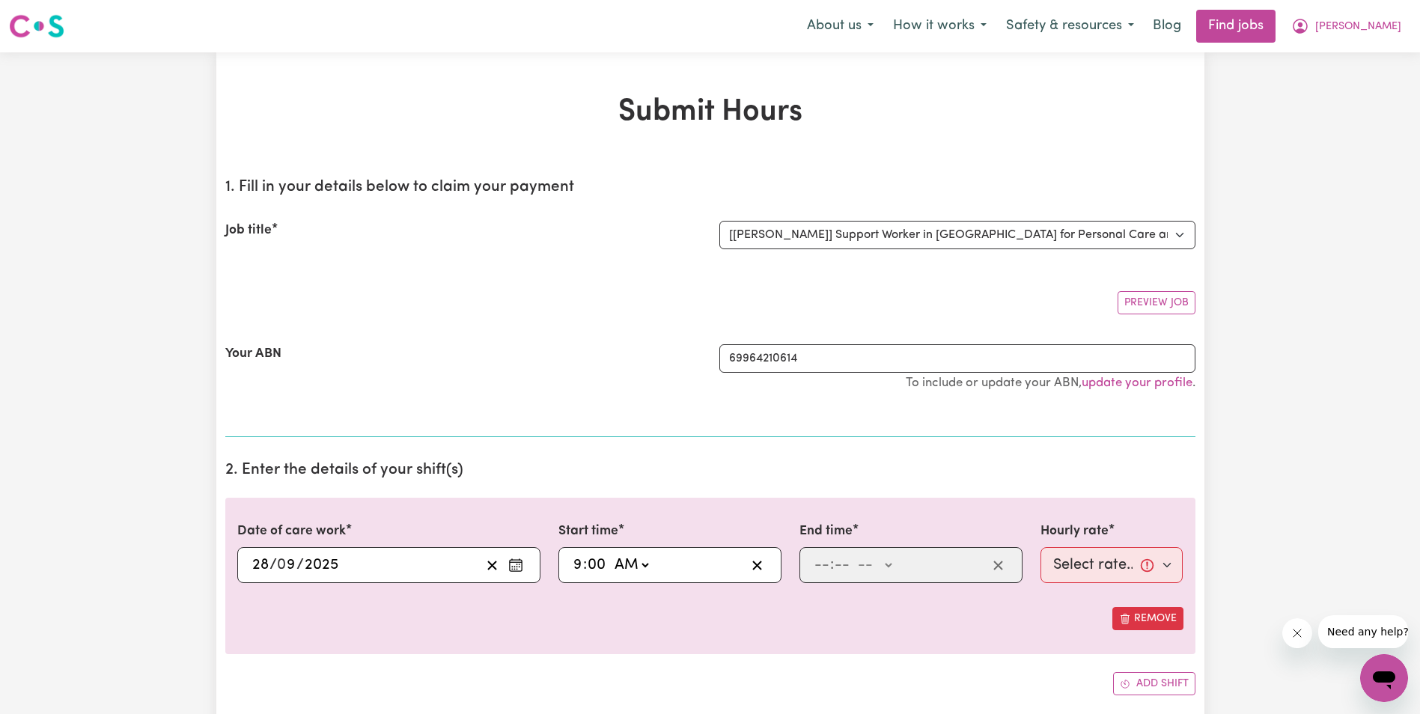
click at [611, 554] on select "-- AM PM" at bounding box center [631, 565] width 40 height 22
type input "09:00"
type input "0"
click at [813, 572] on input "number" at bounding box center [821, 565] width 16 height 22
type input "11"
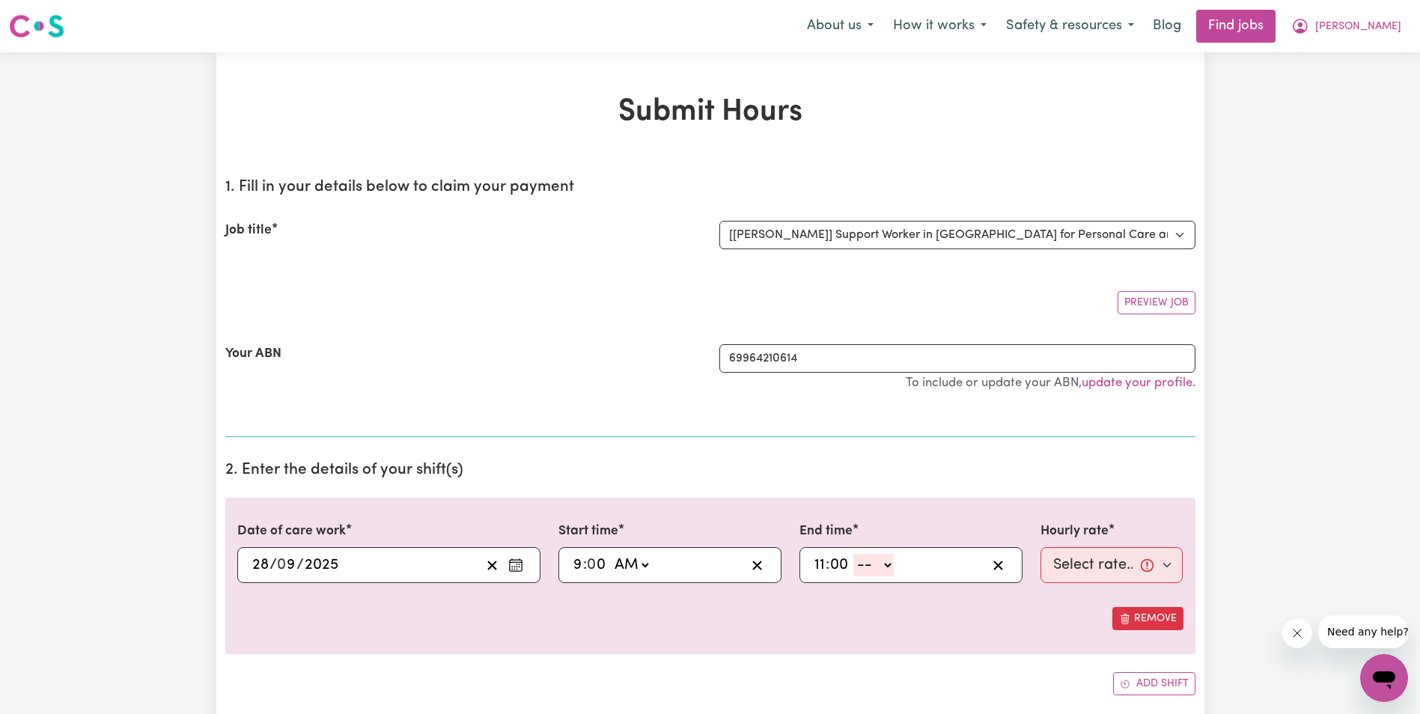
type input "00"
click at [888, 565] on select "-- AM PM" at bounding box center [873, 565] width 40 height 22
select select "am"
click at [853, 554] on select "-- AM PM" at bounding box center [873, 565] width 40 height 22
type input "11:00"
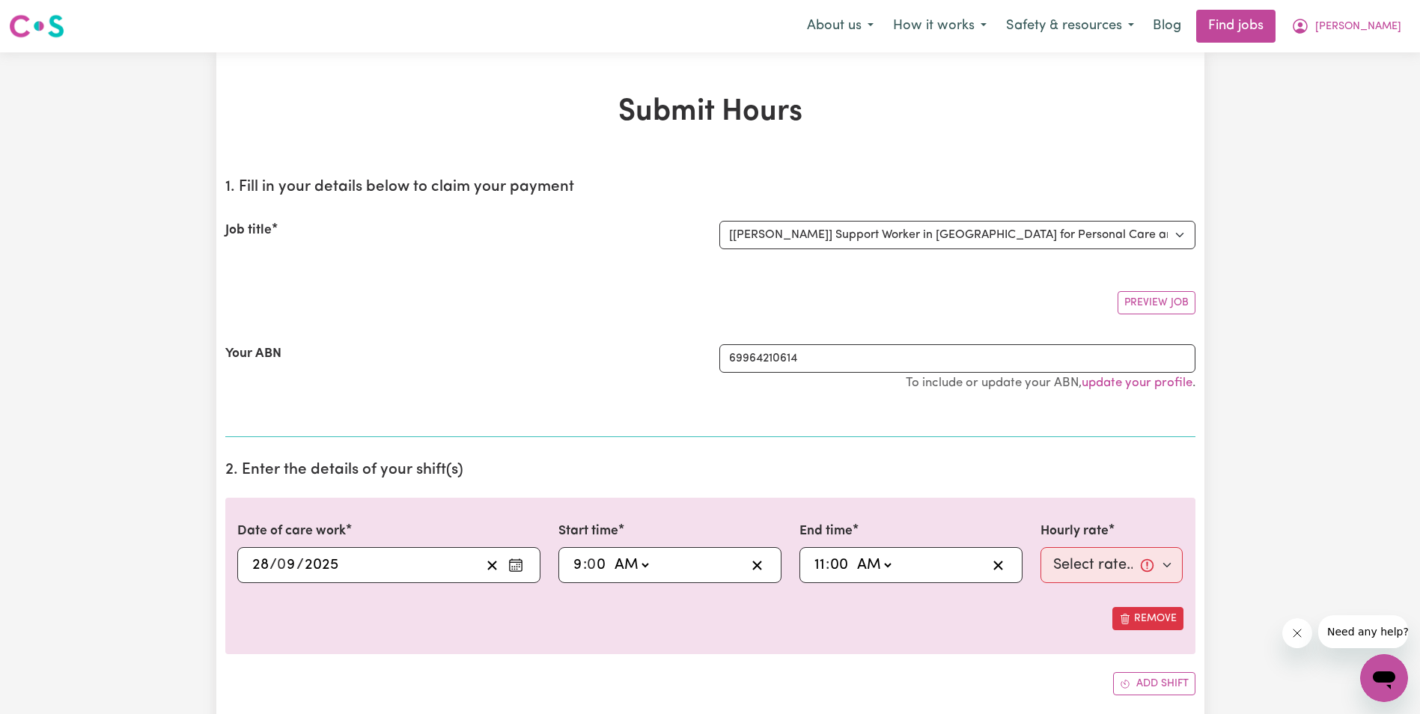
type input "0"
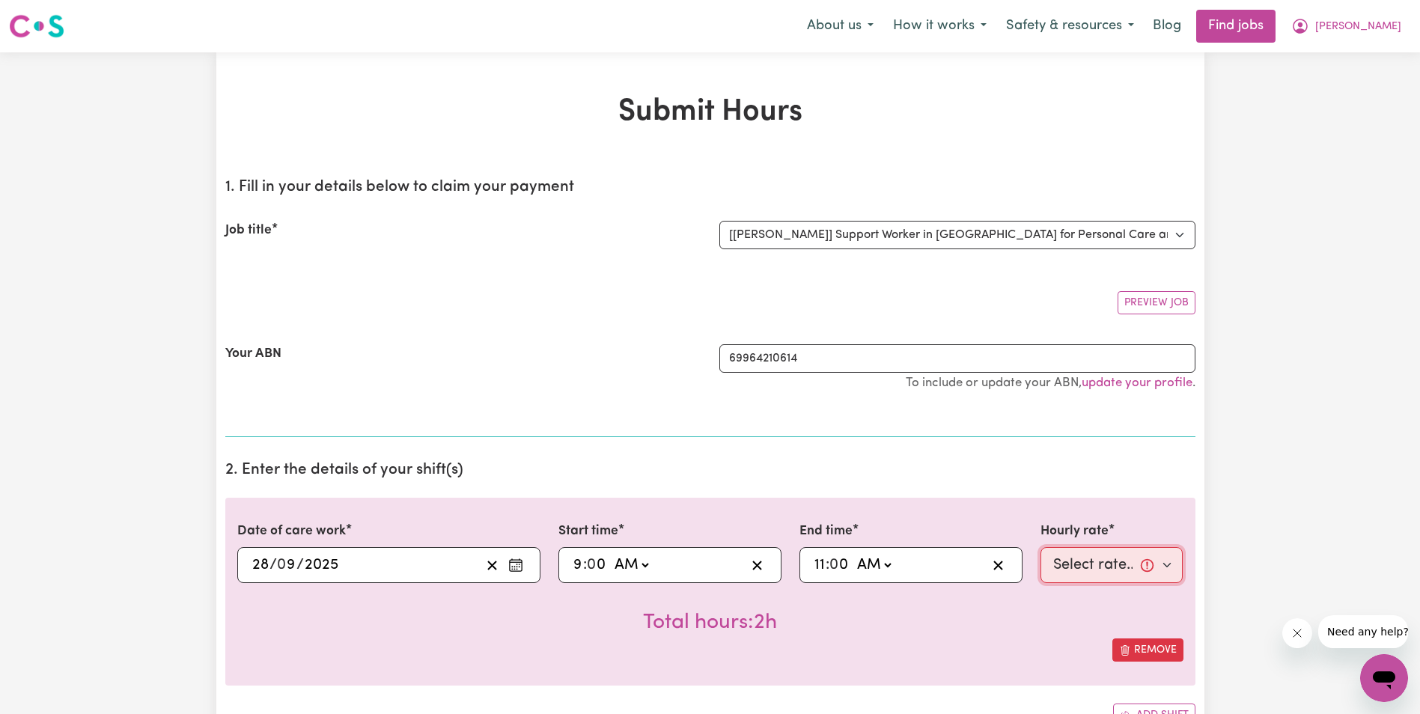
click at [1071, 569] on select "Select rate... $68.00 (Weekday) $68.00 ([DATE]) $68.00 ([DATE])" at bounding box center [1111, 565] width 143 height 36
select select "68-[DATE]"
click at [1040, 547] on select "Select rate... $68.00 (Weekday) $68.00 ([DATE]) $68.00 ([DATE])" at bounding box center [1111, 565] width 143 height 36
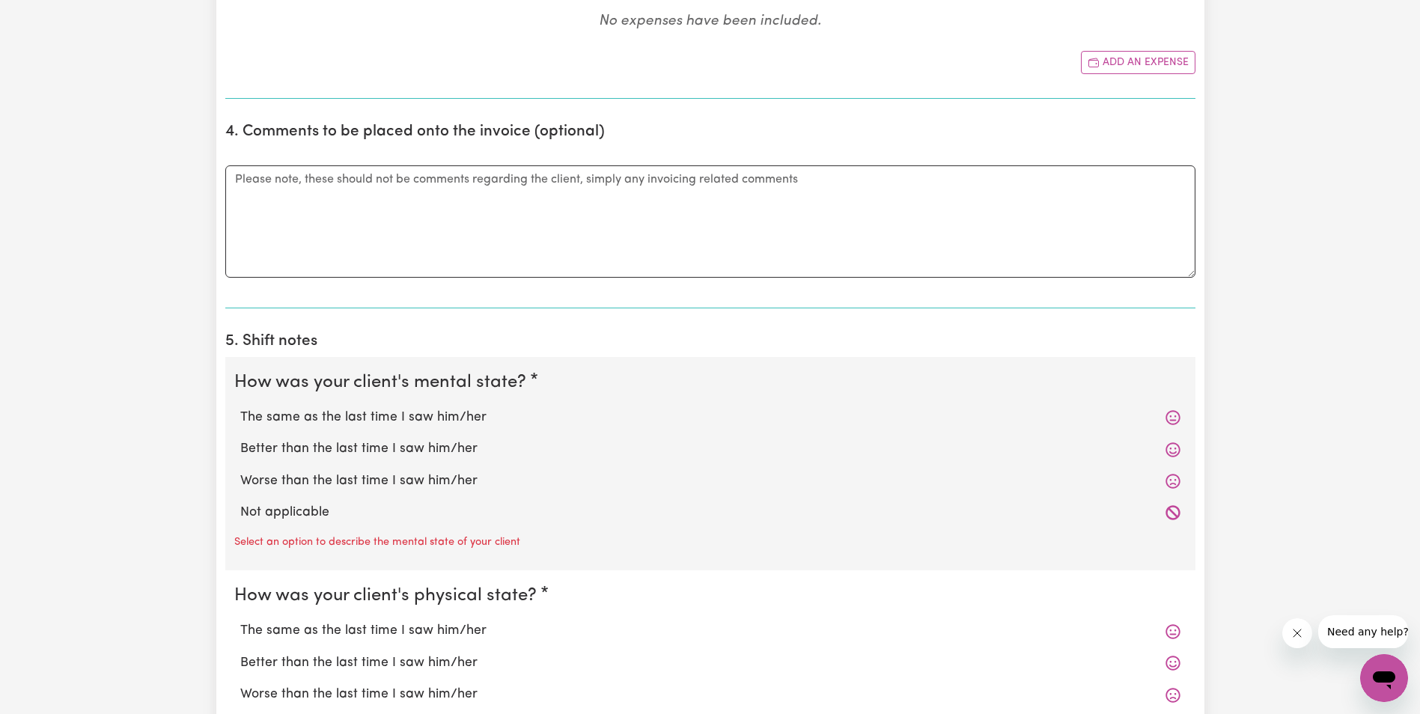
scroll to position [973, 0]
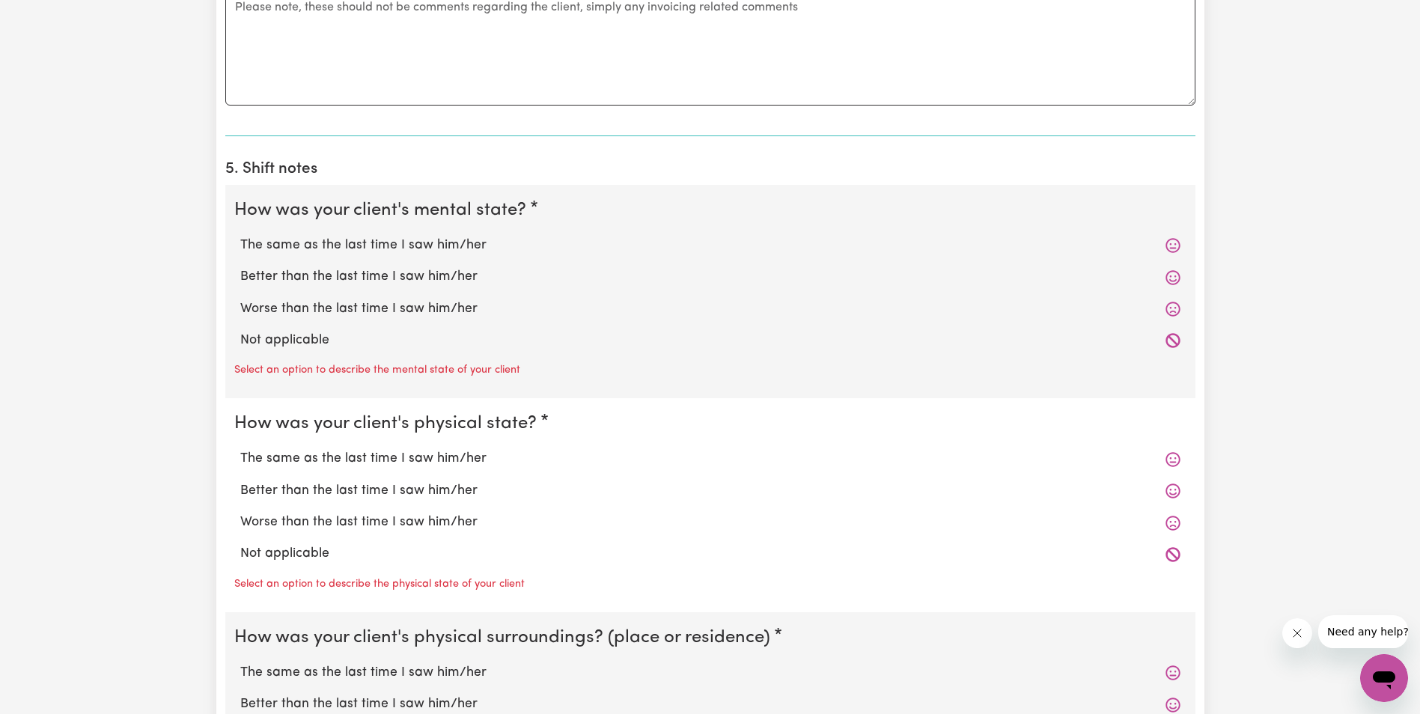
click at [410, 242] on label "The same as the last time I saw him/her" at bounding box center [710, 245] width 940 height 19
click at [240, 236] on input "The same as the last time I saw him/her" at bounding box center [239, 235] width 1 height 1
radio input "true"
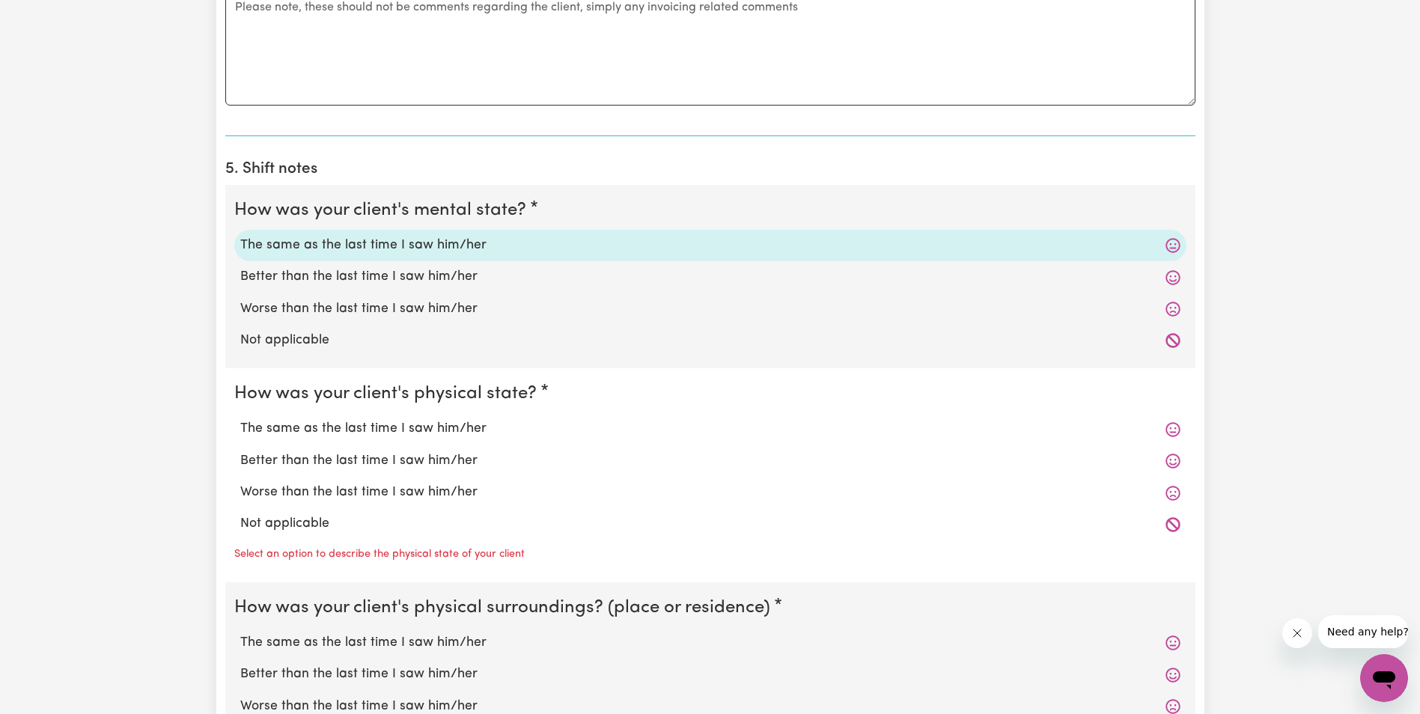
click at [410, 433] on label "The same as the last time I saw him/her" at bounding box center [710, 428] width 940 height 19
click at [240, 419] on input "The same as the last time I saw him/her" at bounding box center [239, 418] width 1 height 1
radio input "true"
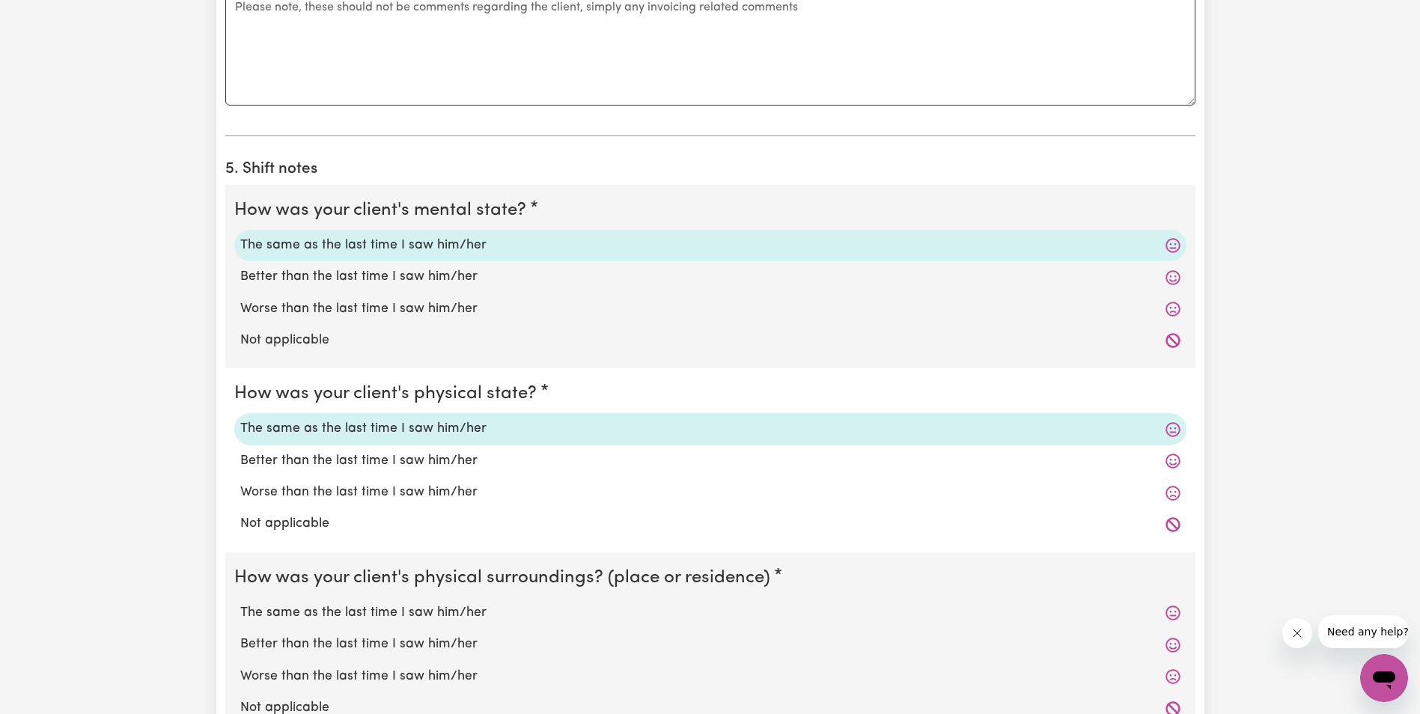
click at [410, 615] on label "The same as the last time I saw him/her" at bounding box center [710, 612] width 940 height 19
click at [240, 603] on input "The same as the last time I saw him/her" at bounding box center [239, 602] width 1 height 1
radio input "true"
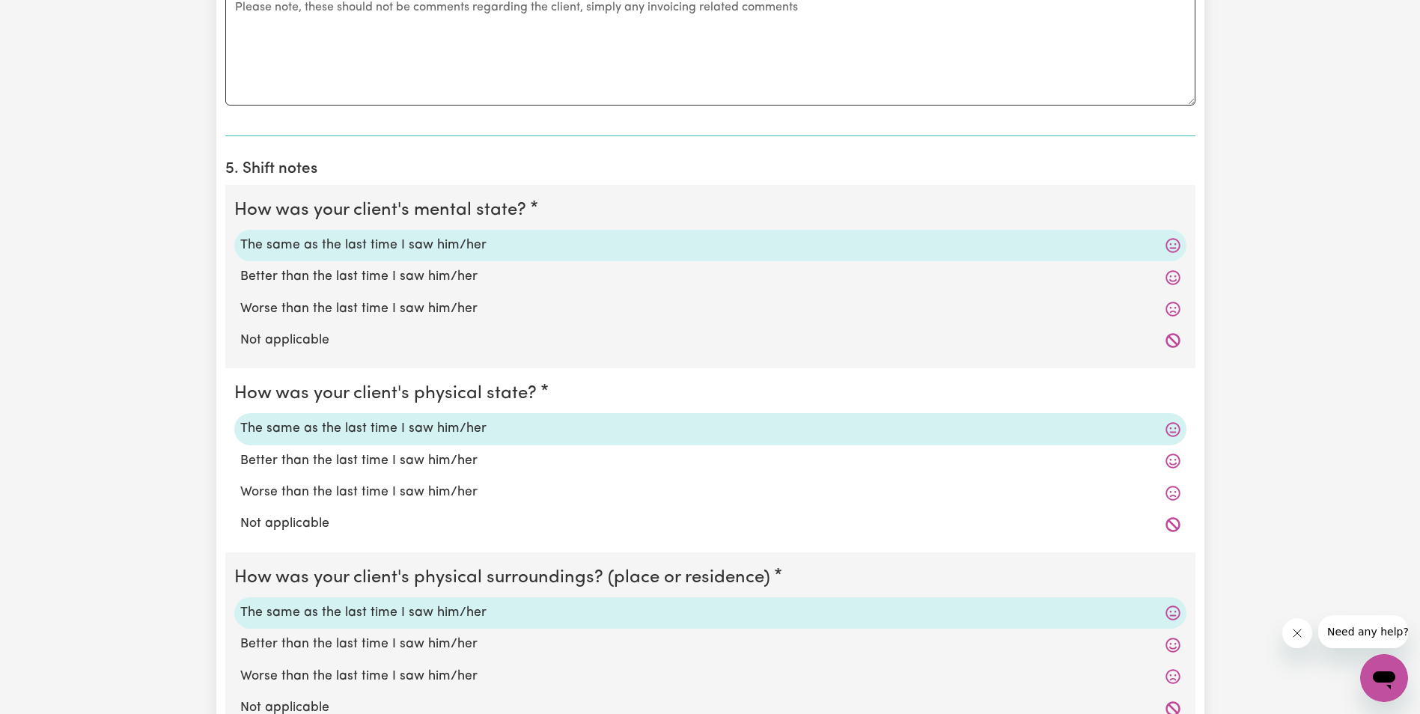
click at [376, 311] on label "Worse than the last time I saw him/her" at bounding box center [710, 308] width 940 height 19
click at [240, 299] on input "Worse than the last time I saw him/her" at bounding box center [239, 299] width 1 height 1
radio input "true"
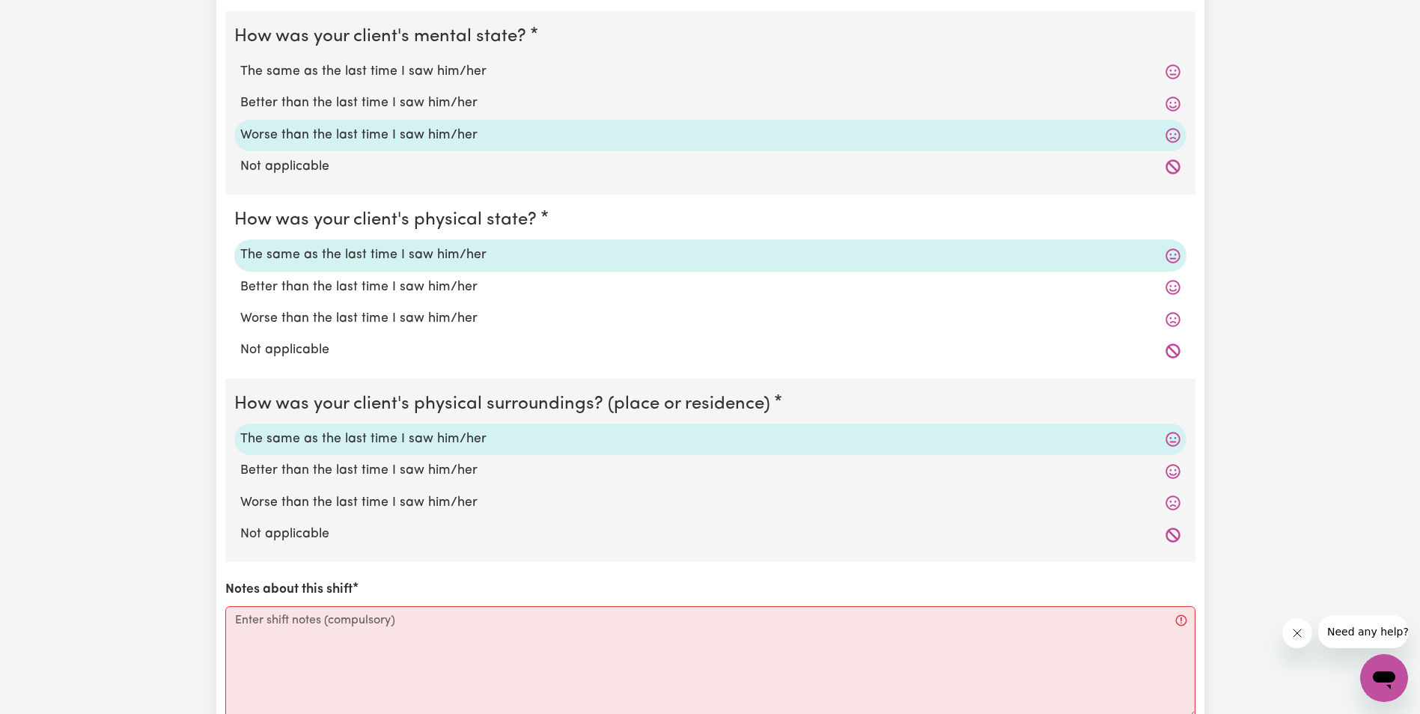
scroll to position [1197, 0]
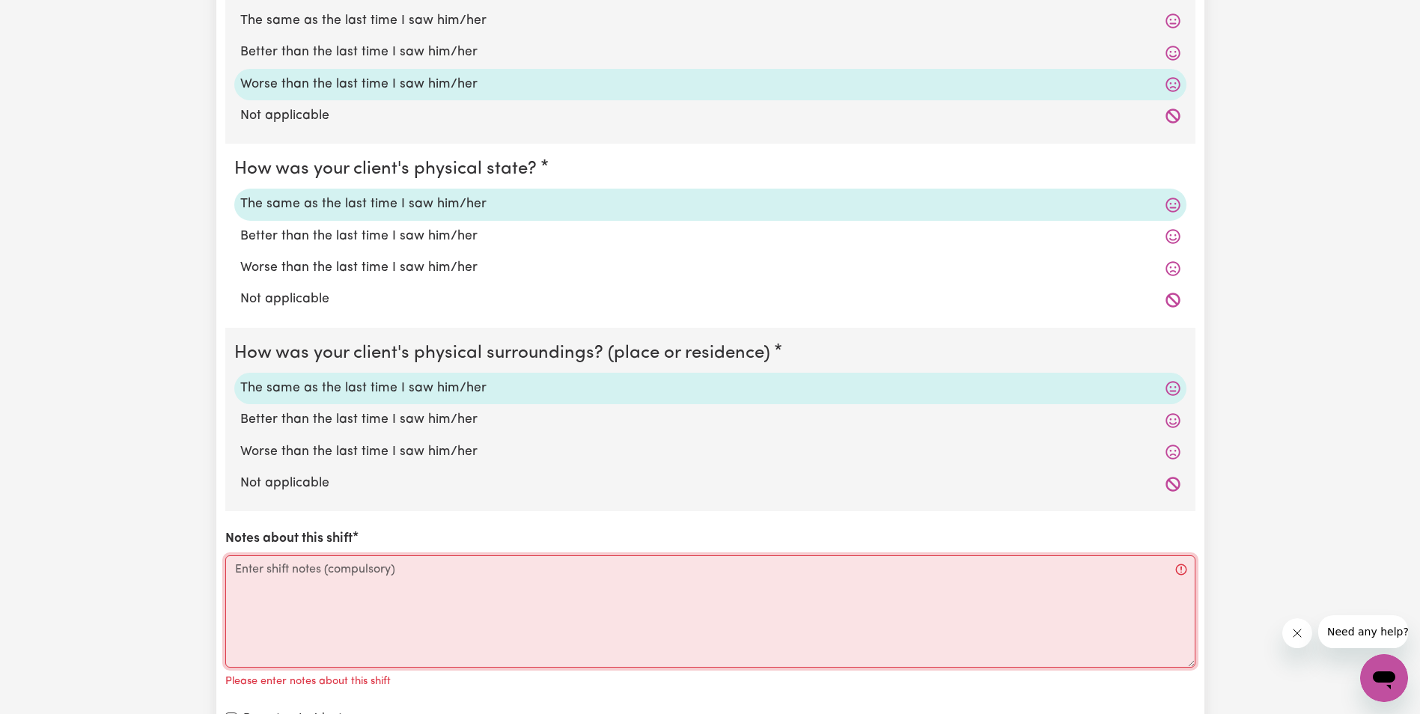
click at [336, 584] on textarea "Notes about this shift" at bounding box center [710, 611] width 970 height 112
paste textarea "Lorem ips do sit ametcon ad eli seddo, eiusmo te Incid. Utlab etdo mag aliqu. E…"
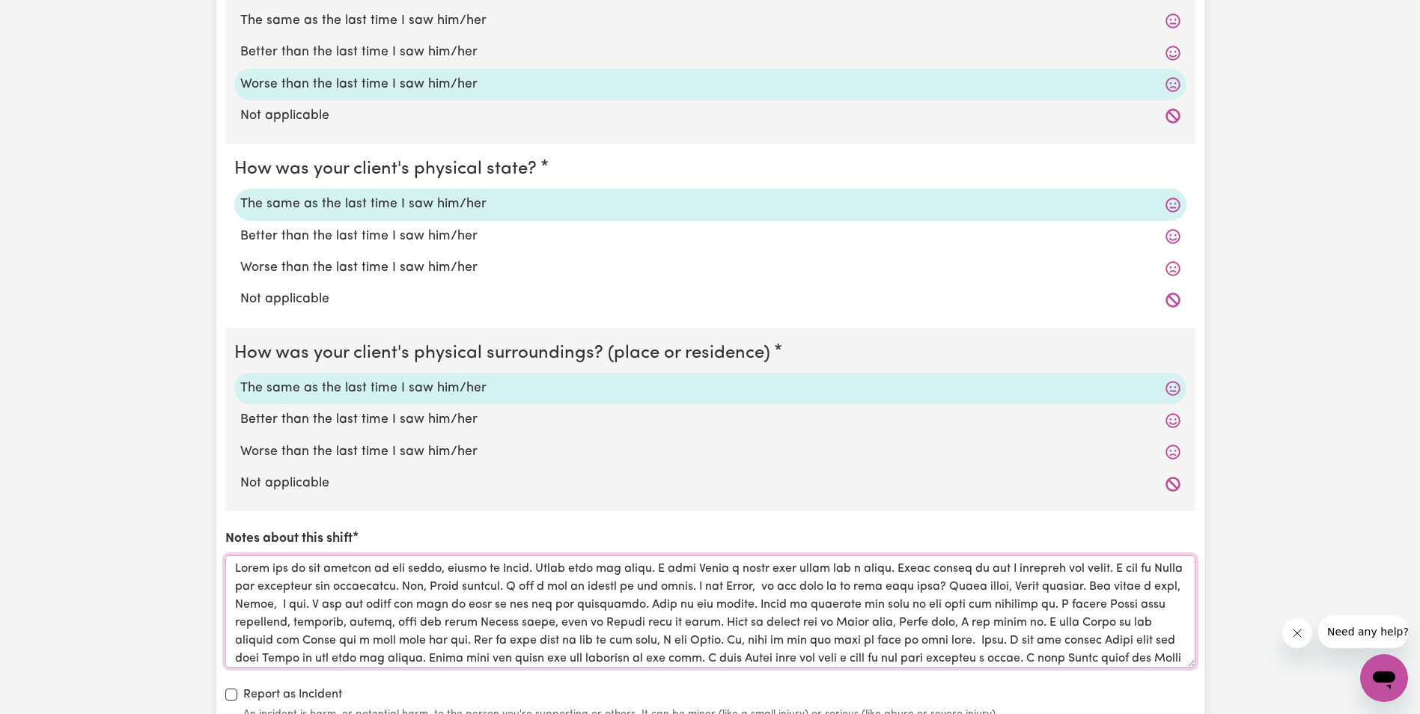
scroll to position [0, 0]
click at [298, 606] on textarea "Notes about this shift" at bounding box center [710, 611] width 970 height 112
click at [369, 625] on textarea "Notes about this shift" at bounding box center [710, 611] width 970 height 112
click at [677, 625] on textarea "Notes about this shift" at bounding box center [710, 611] width 970 height 112
click at [789, 624] on textarea "Notes about this shift" at bounding box center [710, 611] width 970 height 112
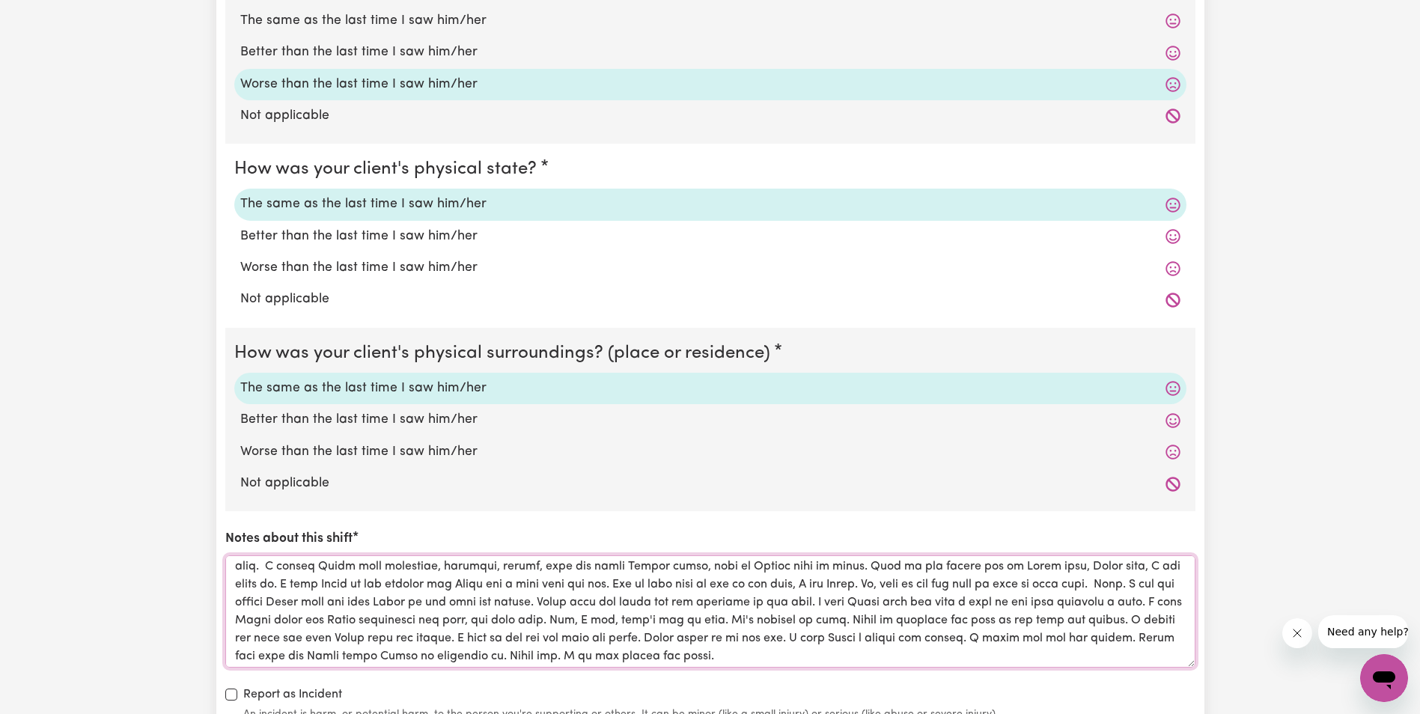
scroll to position [96, 0]
drag, startPoint x: 793, startPoint y: 658, endPoint x: 546, endPoint y: 631, distance: 248.4
click at [505, 637] on textarea "Notes about this shift" at bounding box center [710, 611] width 970 height 112
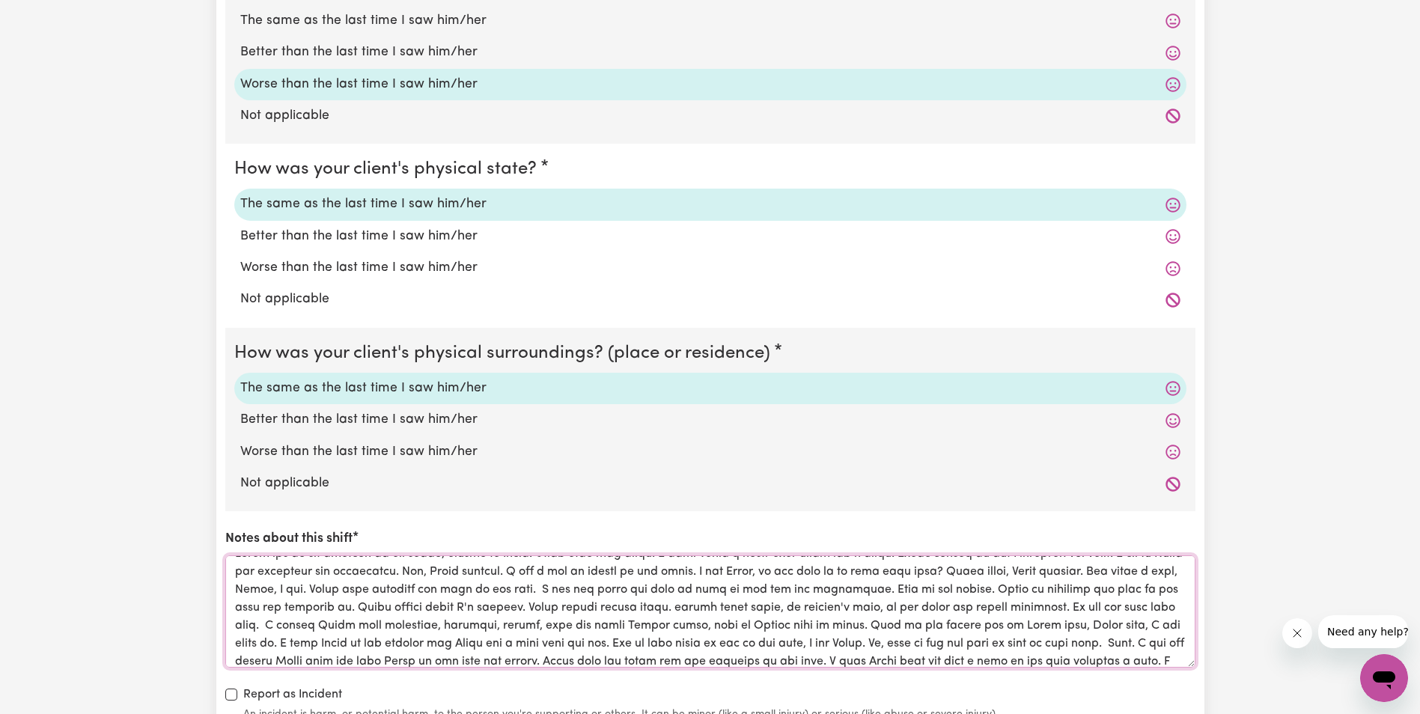
scroll to position [0, 0]
drag, startPoint x: 884, startPoint y: 641, endPoint x: 225, endPoint y: 568, distance: 662.6
click at [225, 568] on textarea "Notes about this shift" at bounding box center [710, 611] width 970 height 112
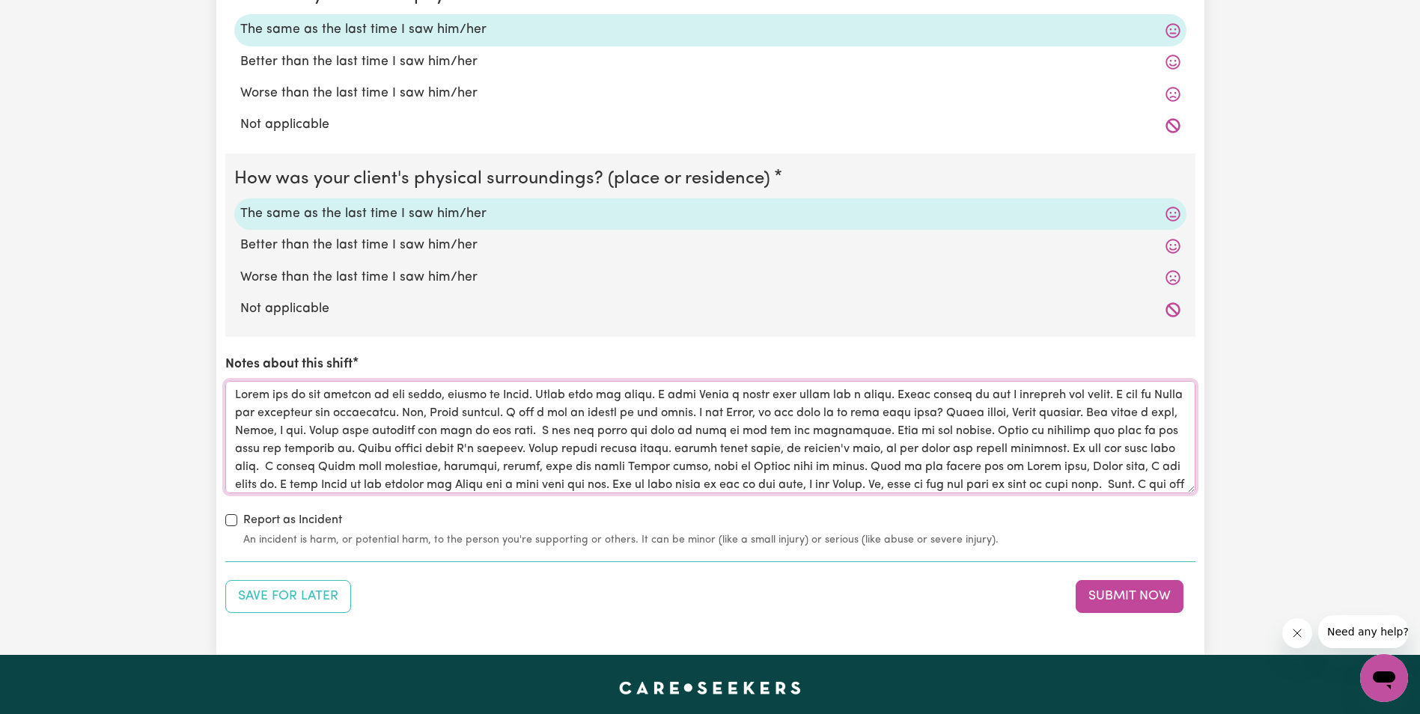
scroll to position [1422, 0]
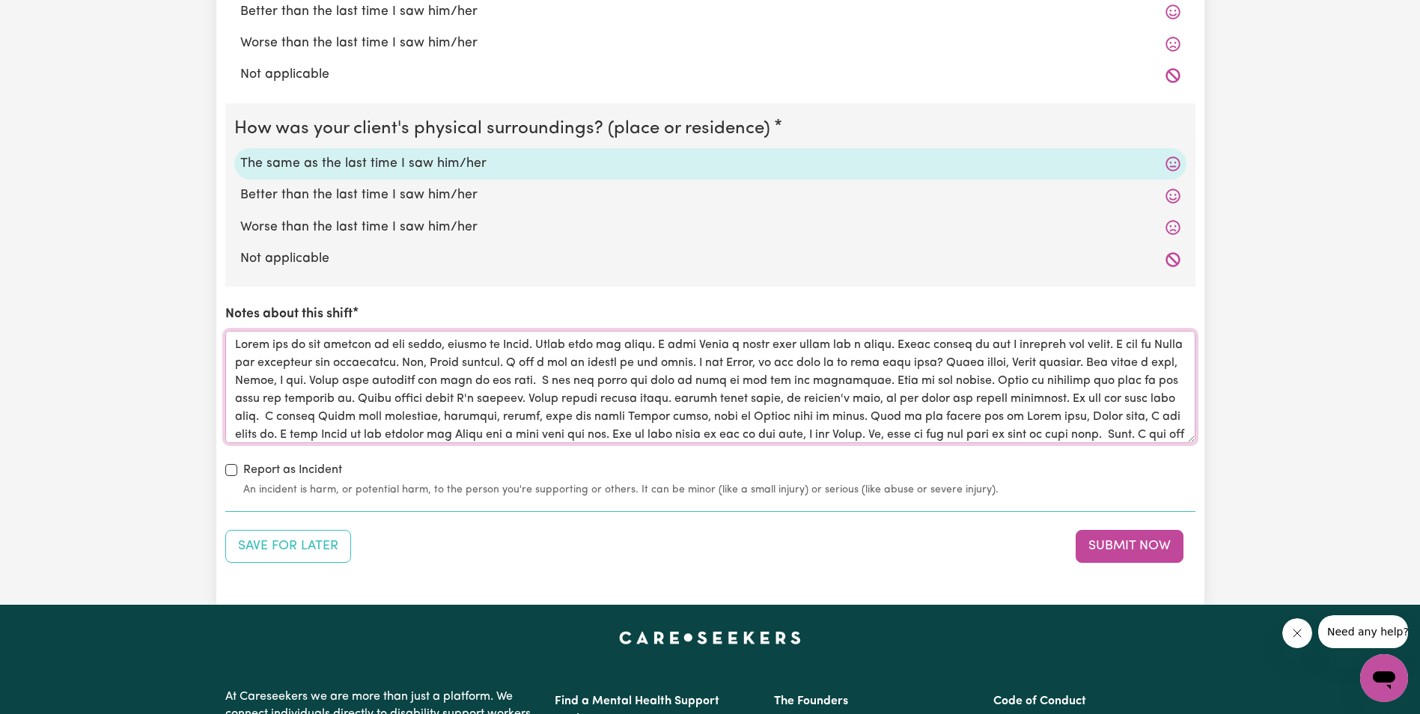
type textarea "Lorem ips do sit ametcon ad eli seddo, eiusmo te Incid. Utlab etdo mag aliqu. E…"
click at [810, 537] on div "Save for Later Submit Now" at bounding box center [710, 546] width 970 height 33
click at [1107, 543] on button "Submit Now" at bounding box center [1129, 546] width 108 height 33
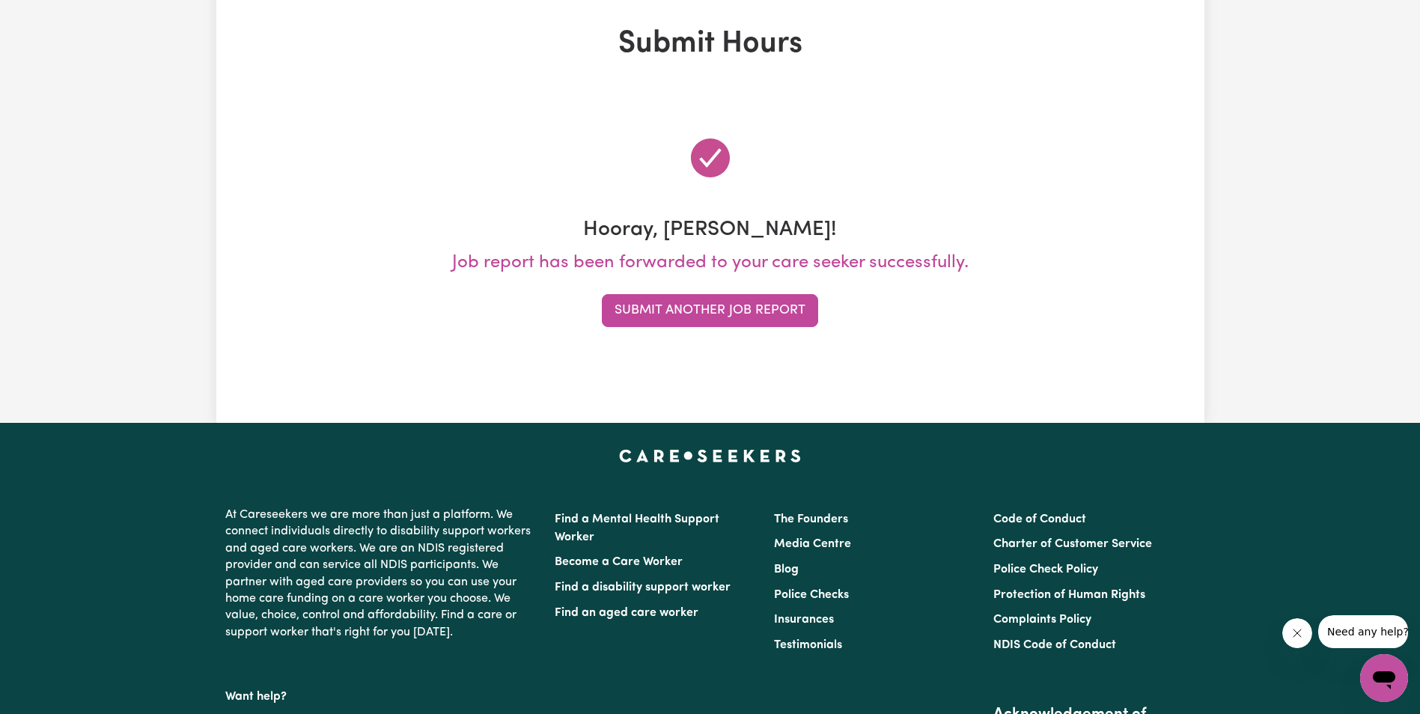
scroll to position [0, 0]
